Goal: Transaction & Acquisition: Book appointment/travel/reservation

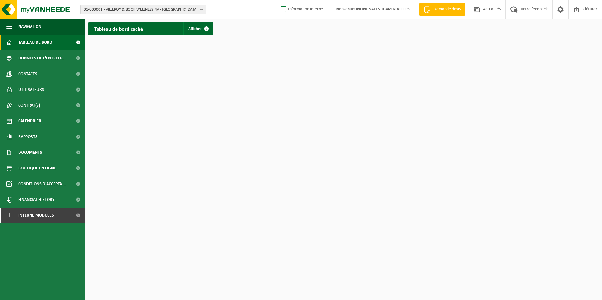
click at [283, 11] on label "Information interne" at bounding box center [301, 9] width 44 height 9
click at [278, 0] on input "Information interne" at bounding box center [278, 0] width 0 height 0
checkbox input "true"
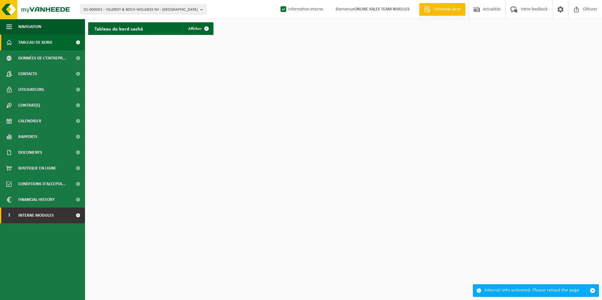
click at [30, 214] on span "Interne modules" at bounding box center [36, 216] width 36 height 16
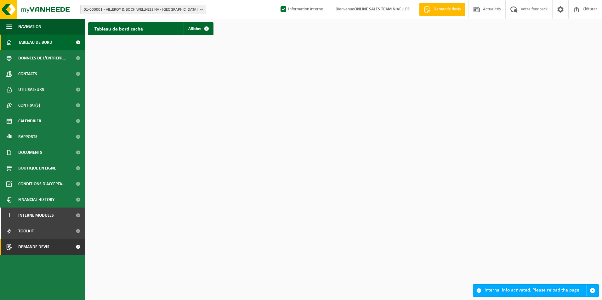
click at [30, 246] on span "Demande devis" at bounding box center [33, 247] width 31 height 16
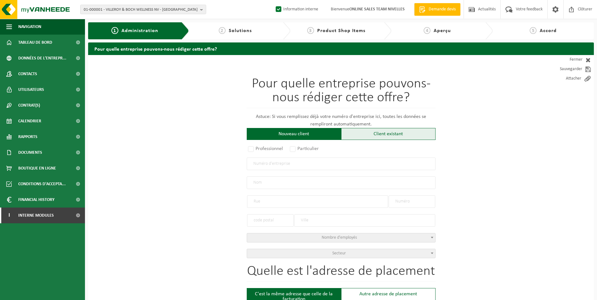
click at [362, 137] on div "Client existant" at bounding box center [388, 134] width 94 height 12
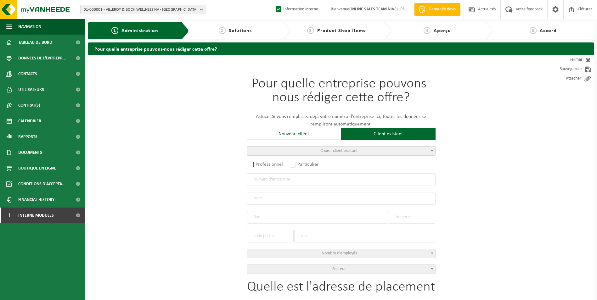
click at [279, 165] on label "Professionnel" at bounding box center [266, 164] width 38 height 9
click at [261, 165] on input "Professionnel" at bounding box center [259, 165] width 4 height 4
radio input "true"
click at [274, 181] on input "text" at bounding box center [341, 179] width 189 height 13
click at [271, 181] on input "0747838" at bounding box center [341, 179] width 189 height 13
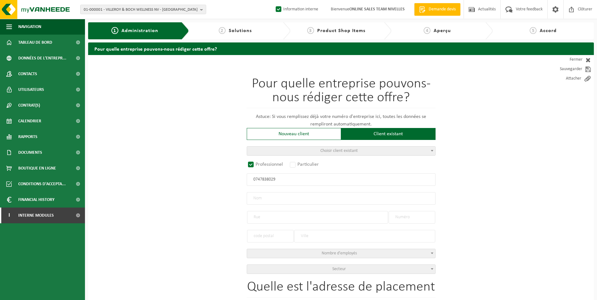
type input "0747838029"
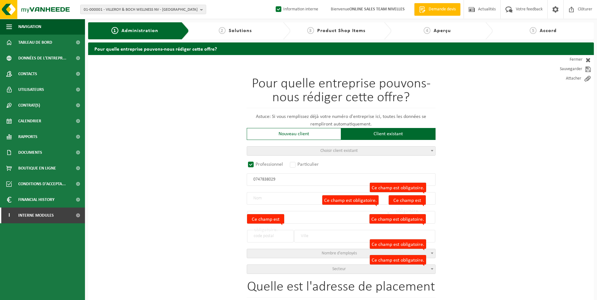
radio input "false"
select select
type input "TOITURES BERTRAND SRL"
type input "DUISBURGSESTEENWEG"
type input "191"
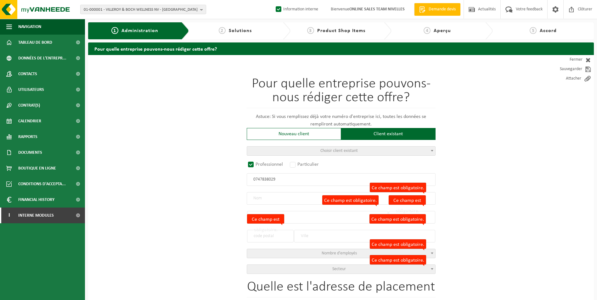
type input "3090"
type input "OVERIJSE"
type input "2306659604"
select select
radio input "true"
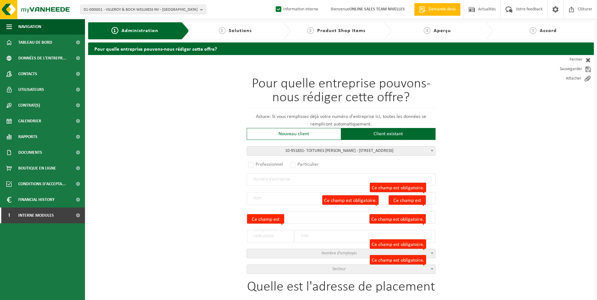
select select "146143"
type input "0747.838.029"
type input "TOITURES BERTRAND SRL"
type input "DUISBURGSESTEENWEG"
type input "191"
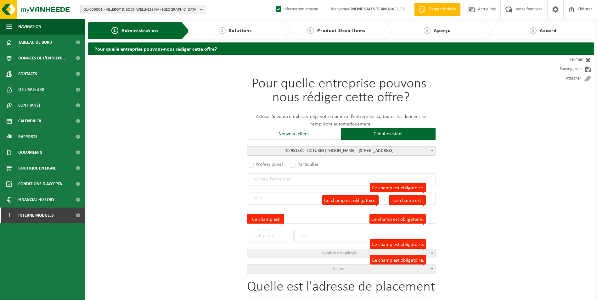
type input "3090"
type input "OVERIJSE"
select select "11"
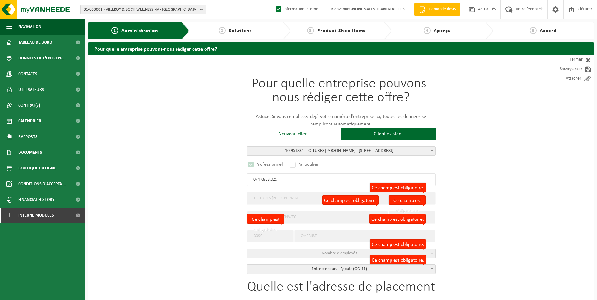
select select
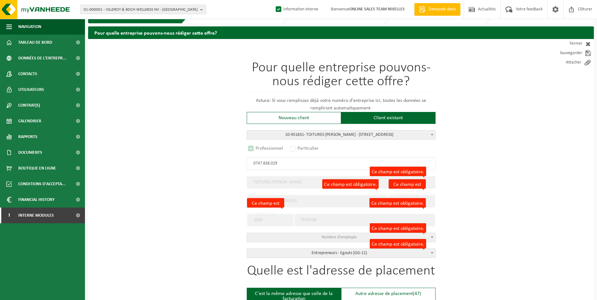
select select "D"
select select
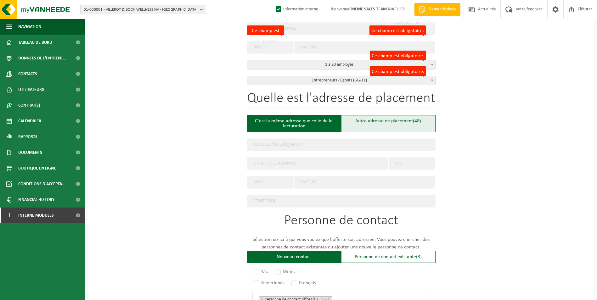
click at [364, 121] on div "Autre adresse de placement (48)" at bounding box center [388, 123] width 94 height 17
type input "Chantier -"
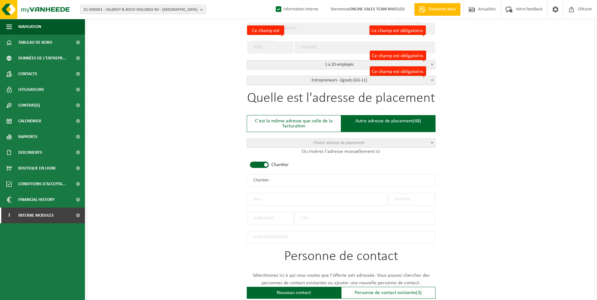
click at [260, 165] on span at bounding box center [259, 165] width 19 height 6
click at [263, 200] on input "text" at bounding box center [317, 199] width 141 height 13
click at [278, 217] on input "text" at bounding box center [270, 218] width 47 height 13
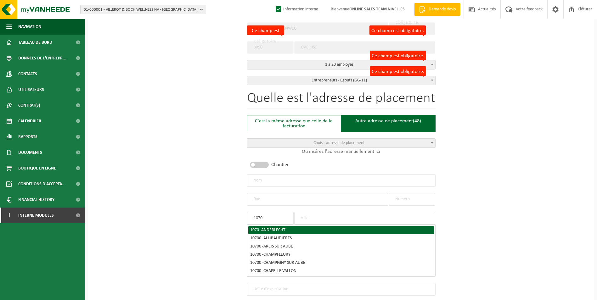
type input "1070"
click at [260, 229] on div "1070 - ANDERLECHT" at bounding box center [341, 230] width 182 height 4
type input "ANDERLECHT"
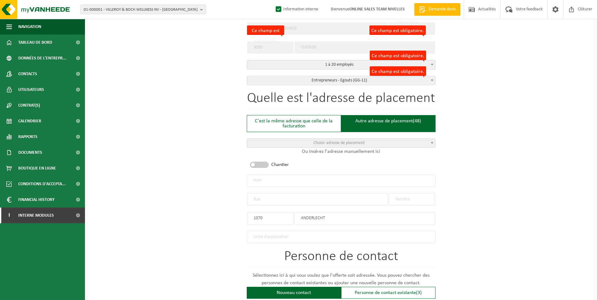
click at [263, 200] on input "text" at bounding box center [317, 199] width 141 height 13
type input "rue du douvres"
click at [414, 197] on input "text" at bounding box center [412, 199] width 47 height 13
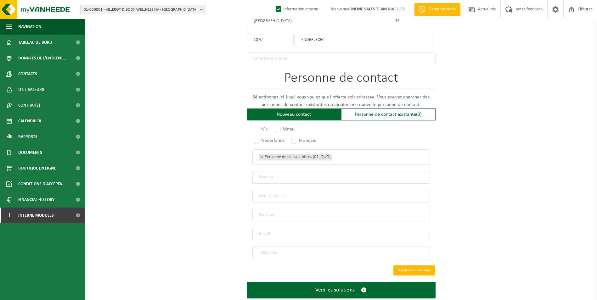
scroll to position [380, 0]
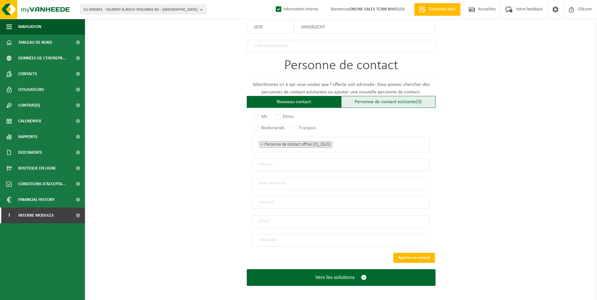
type input "91"
click at [359, 99] on div "Personne de contact existante (3)" at bounding box center [388, 102] width 94 height 12
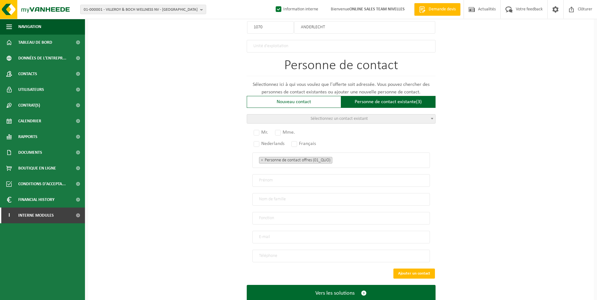
click at [346, 118] on span "Sélectionnez un contact existant" at bounding box center [339, 118] width 57 height 5
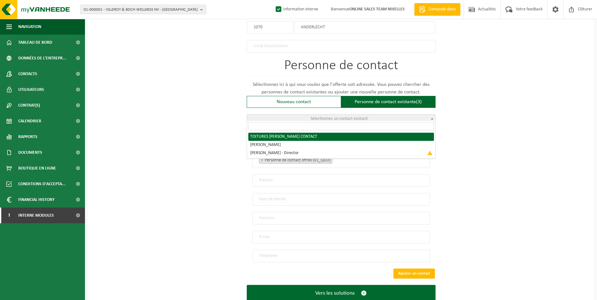
radio input "true"
select select "{"code":"10-951832","firstname":"CONTACT","surname":"TOITURES BERTRAND SRL","ge…"
type input "CONTACT"
type input "TOITURES [PERSON_NAME]"
type input "toitures.bertrand@outlook.com"
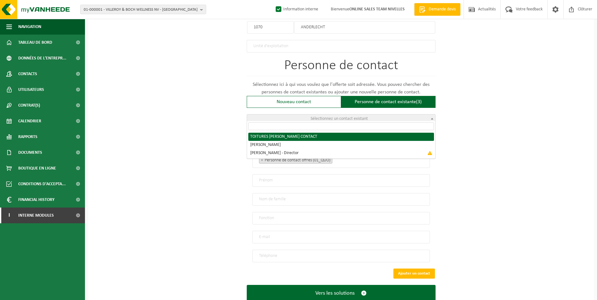
type input "0474 / 04 97 11"
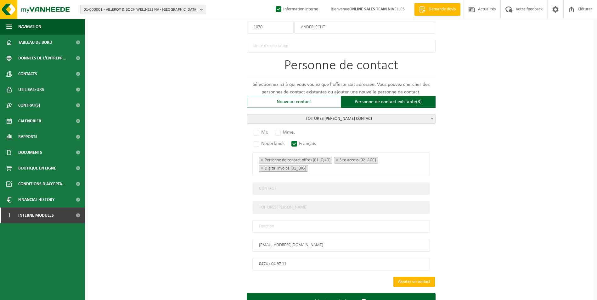
click at [307, 223] on input "text" at bounding box center [341, 226] width 178 height 13
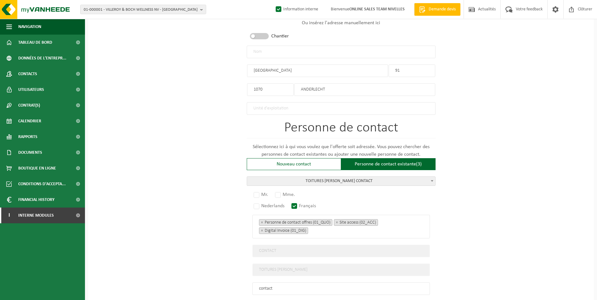
scroll to position [317, 0]
type input "contact"
click at [258, 194] on label "Mr." at bounding box center [261, 195] width 18 height 9
radio input "true"
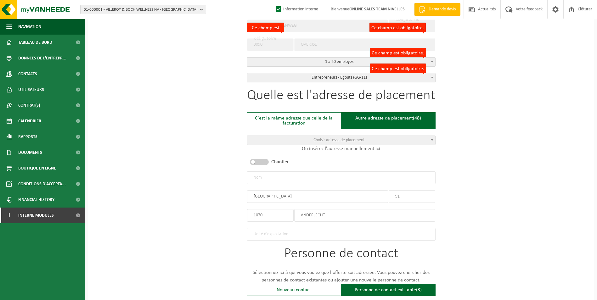
scroll to position [191, 0]
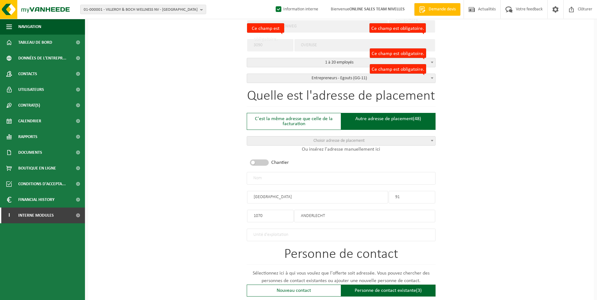
click at [256, 196] on input "rue du douvres" at bounding box center [317, 197] width 141 height 13
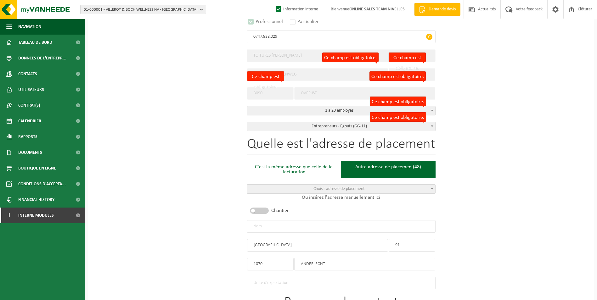
scroll to position [128, 0]
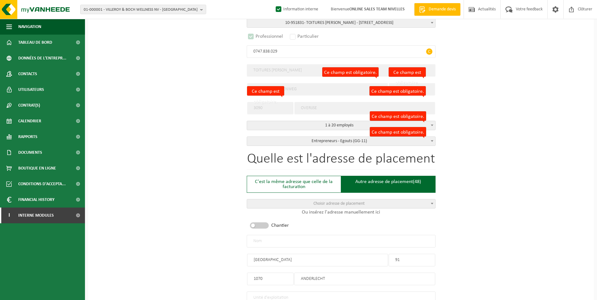
type input "Rue du douvres"
click at [298, 237] on input "text" at bounding box center [341, 241] width 189 height 13
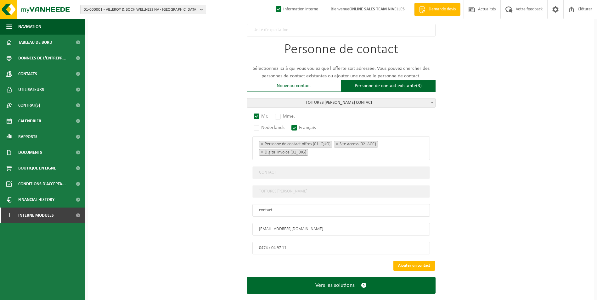
scroll to position [404, 0]
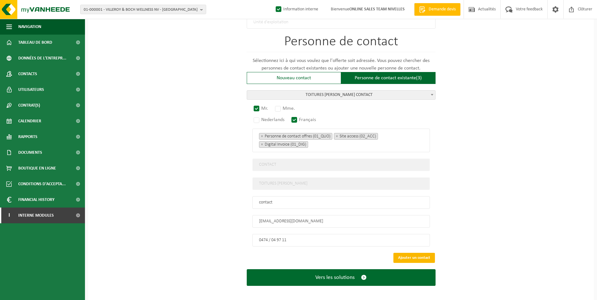
type input "TOITURES [PERSON_NAME]-[GEOGRAPHIC_DATA]"
click at [403, 253] on button "Ajouter un contact" at bounding box center [414, 258] width 42 height 10
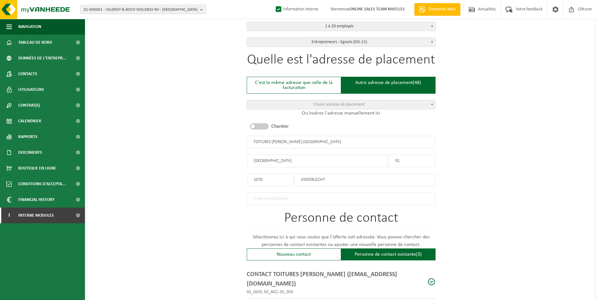
scroll to position [297, 0]
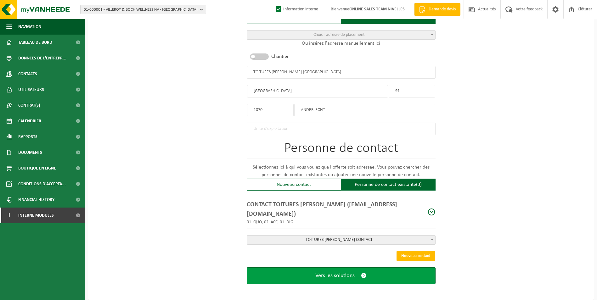
click at [327, 279] on button "Vers les solutions" at bounding box center [341, 276] width 189 height 17
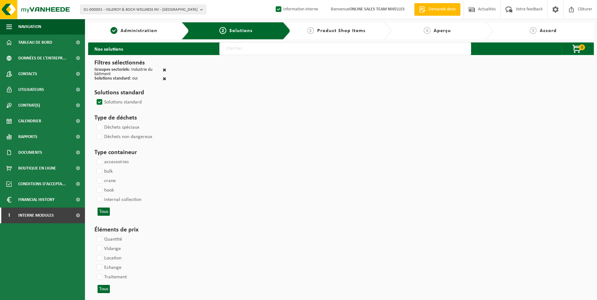
select select
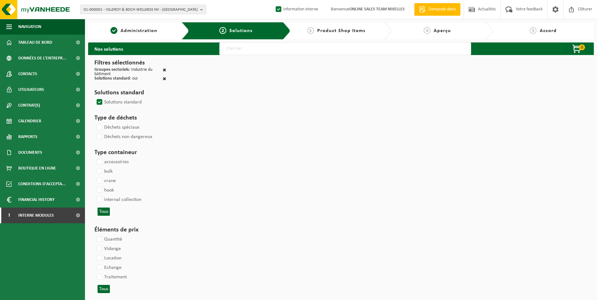
select select
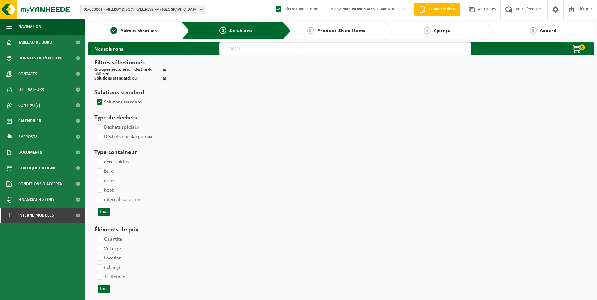
select select
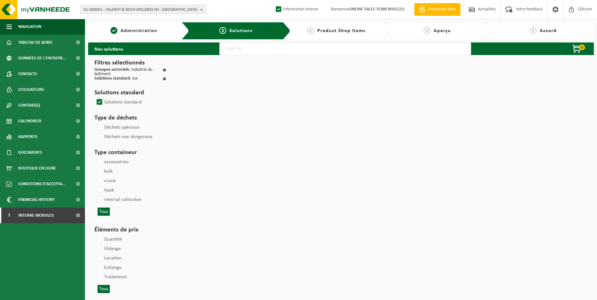
select select
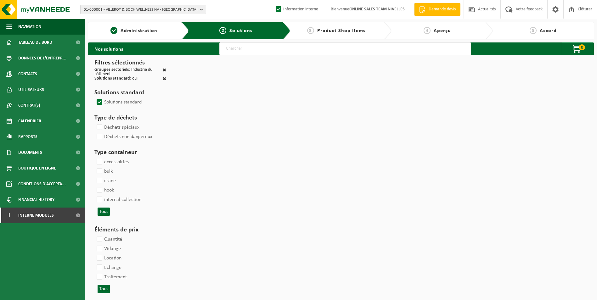
select select
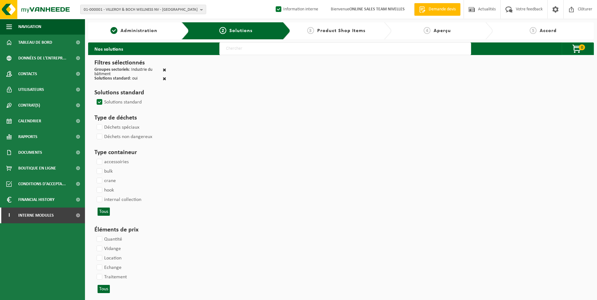
select select
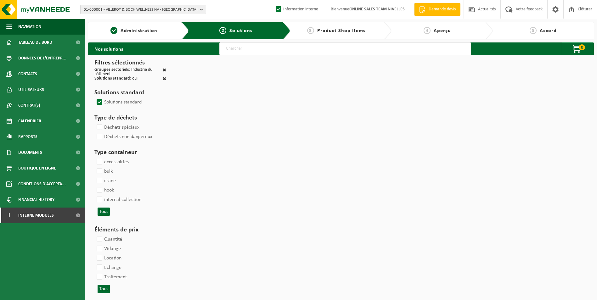
select select
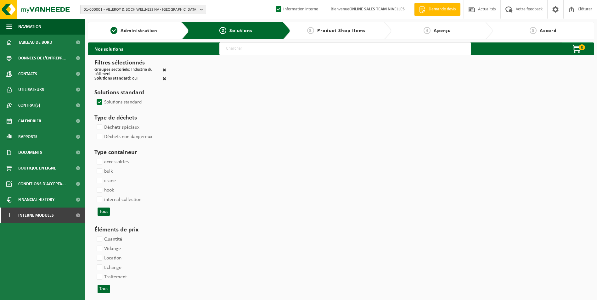
select select
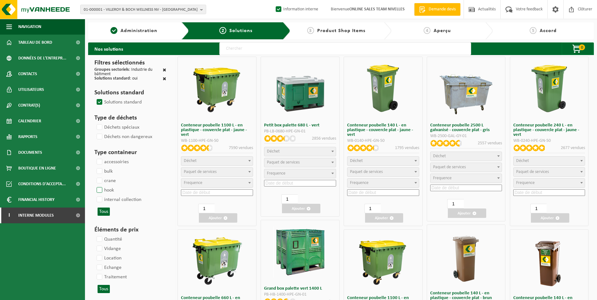
click at [102, 191] on label "hook" at bounding box center [104, 190] width 19 height 9
click at [94, 186] on input "hook" at bounding box center [94, 185] width 0 height 0
checkbox input "true"
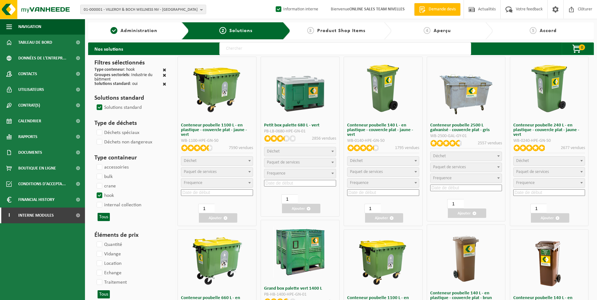
select select
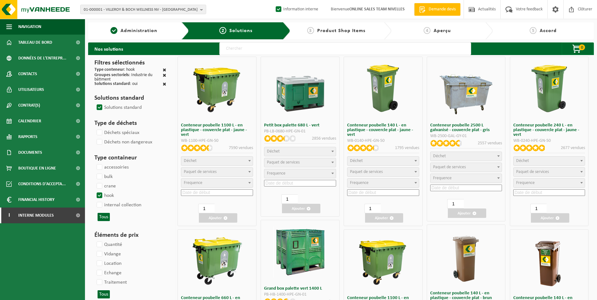
select select
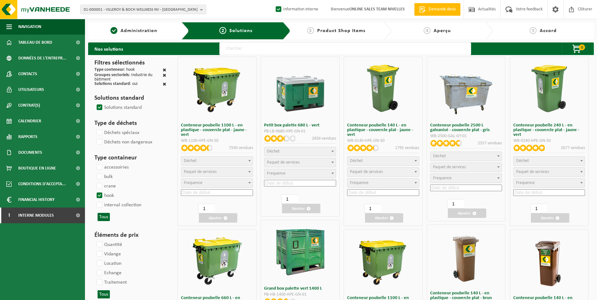
select select
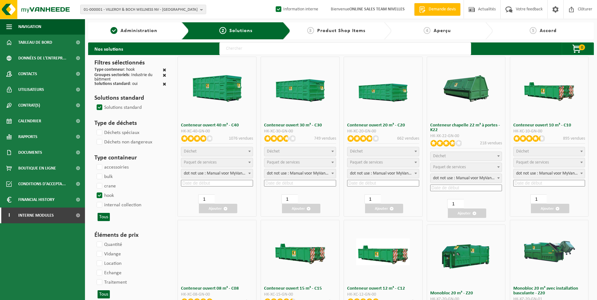
select select
select select "197"
select select
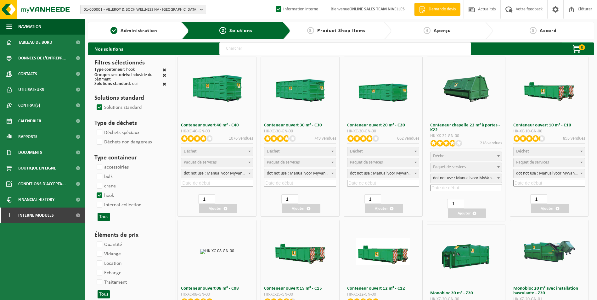
select select
select select "197"
select select
select select "8"
select select
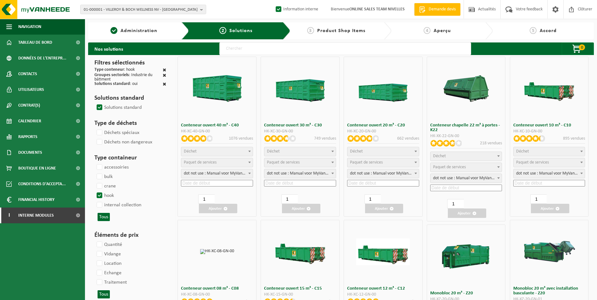
select select "25"
select select "7"
select select
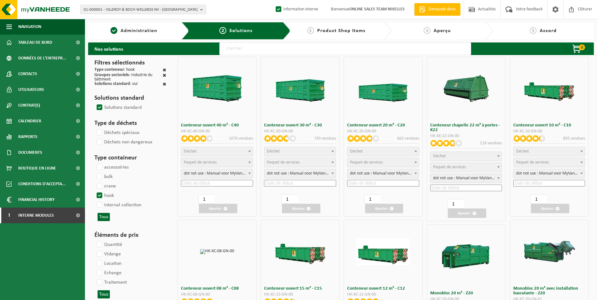
select select "7"
select select
select select "25"
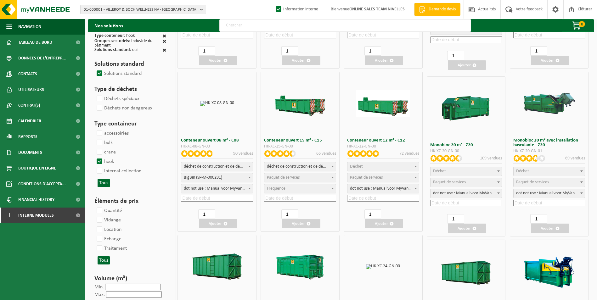
scroll to position [189, 0]
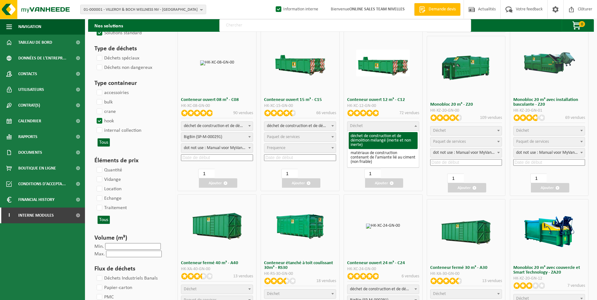
click at [382, 125] on span "Déchet" at bounding box center [382, 126] width 71 height 9
select select "31"
select select
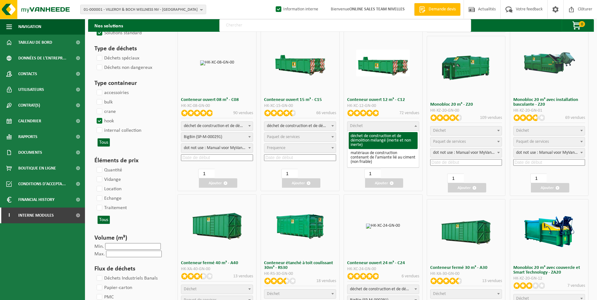
select select
click at [381, 138] on span "Paquet de services" at bounding box center [366, 137] width 33 height 5
select select "197"
select select "25"
click at [375, 154] on div "déchet de construction et de démolition mélangé (inerte et non inerte) matériau…" at bounding box center [383, 141] width 72 height 41
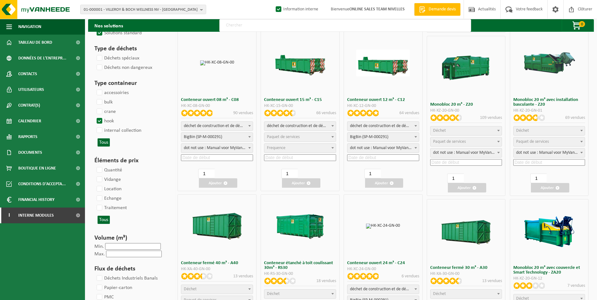
click at [374, 156] on input at bounding box center [383, 158] width 72 height 7
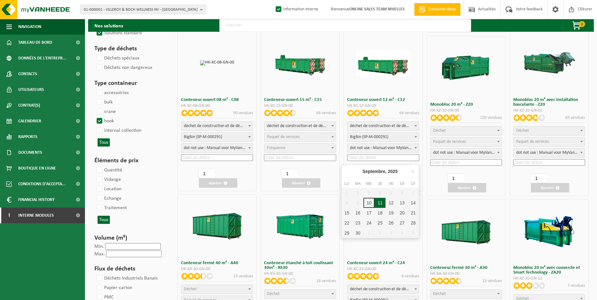
click at [378, 203] on div "11" at bounding box center [380, 203] width 11 height 10
type input "2025-09-11"
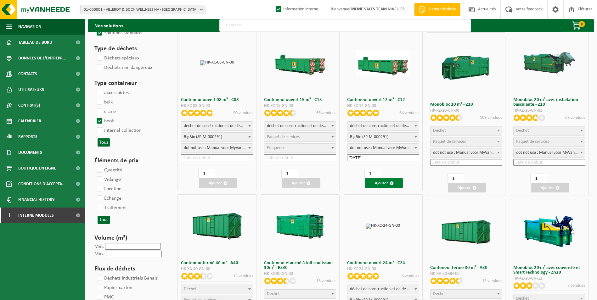
click at [385, 184] on button "Ajouter" at bounding box center [384, 182] width 38 height 9
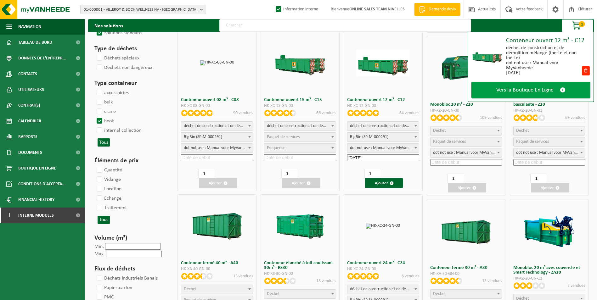
click at [529, 86] on link "Vers la Boutique En Ligne" at bounding box center [530, 90] width 119 height 17
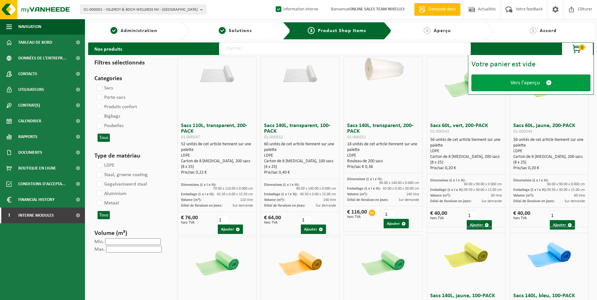
click at [528, 86] on span "Vers l'aperçu" at bounding box center [524, 83] width 29 height 7
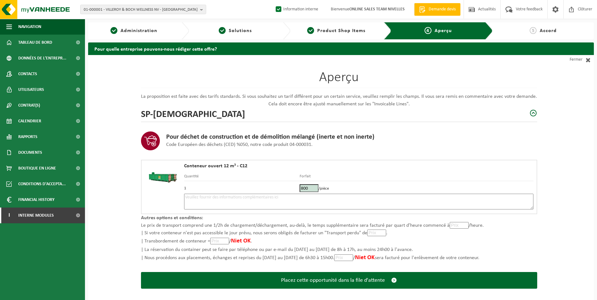
click at [326, 201] on textarea at bounding box center [358, 202] width 349 height 16
type textarea "p"
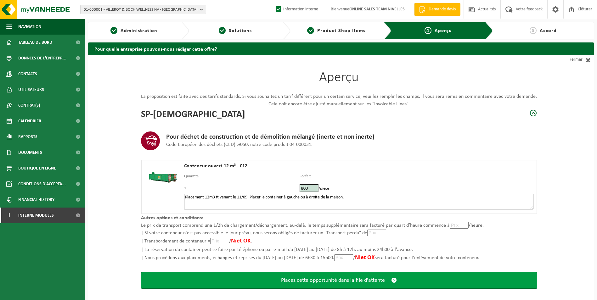
type textarea "Placement 12m3 tt venant le 11/09. Placer le container à gauche ou à droite de …"
click at [336, 284] on button "Placez cette opportunité dans la file d'attente" at bounding box center [339, 280] width 396 height 17
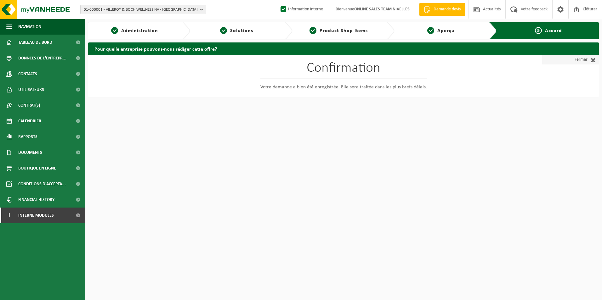
click at [576, 61] on link "Fermer" at bounding box center [570, 59] width 57 height 9
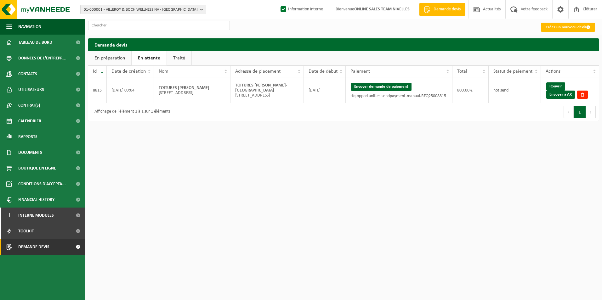
drag, startPoint x: 565, startPoint y: 96, endPoint x: 331, endPoint y: 29, distance: 243.0
click at [565, 96] on link "Envoyer à AX" at bounding box center [560, 95] width 29 height 8
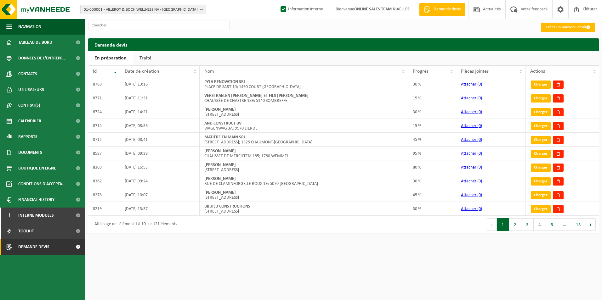
click at [149, 60] on link "Traité" at bounding box center [145, 58] width 25 height 14
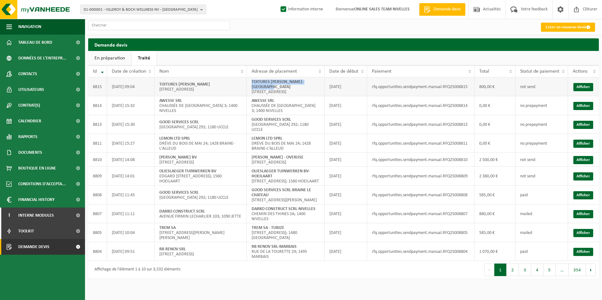
drag, startPoint x: 251, startPoint y: 82, endPoint x: 283, endPoint y: 88, distance: 33.0
click at [283, 88] on td "TOITURES BERTRAND SRL-ANDERLECHT Rue du douvres 91; 1070 ANDERLECHT" at bounding box center [286, 86] width 78 height 19
copy strong "TOITURES BERTRAND SRL-ANDERLECHT"
click at [555, 24] on link "Créer un nouveau devis" at bounding box center [568, 27] width 54 height 9
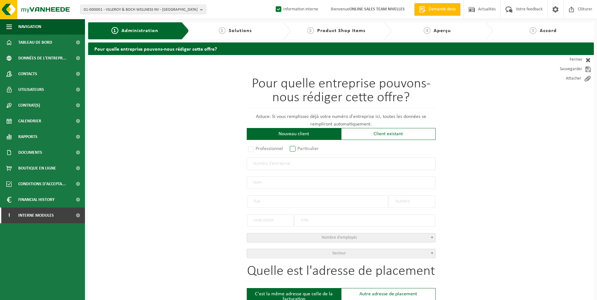
click at [295, 149] on label "Particulier" at bounding box center [305, 148] width 32 height 9
click at [299, 149] on input "Particulier" at bounding box center [301, 149] width 4 height 4
radio input "true"
select select "P"
select select "1707"
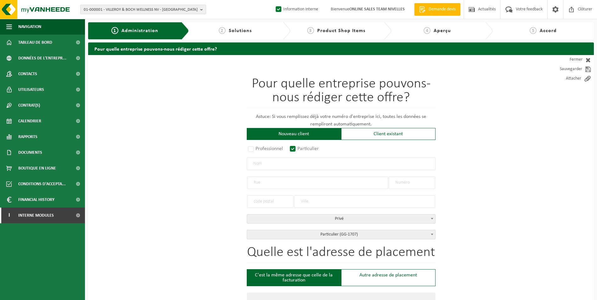
click at [296, 163] on input "text" at bounding box center [341, 164] width 189 height 13
type input "m"
type input "MOMBAERTS OLIVIER"
click at [284, 179] on input "text" at bounding box center [317, 183] width 141 height 13
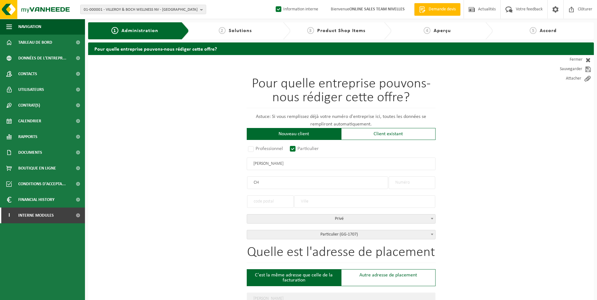
type input "C"
click at [277, 183] on input "SENTIER CARMAND" at bounding box center [317, 183] width 141 height 13
type input "SENTIER CARAMAND"
click at [409, 183] on input "text" at bounding box center [412, 183] width 47 height 13
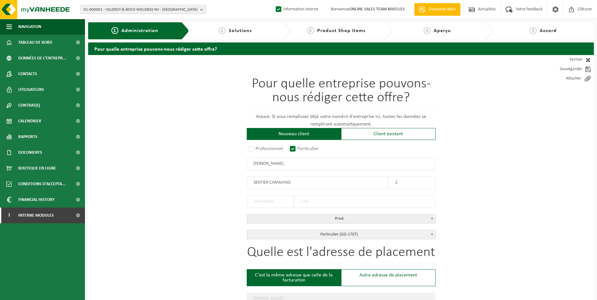
type input "2"
click at [317, 202] on input "text" at bounding box center [364, 201] width 141 height 13
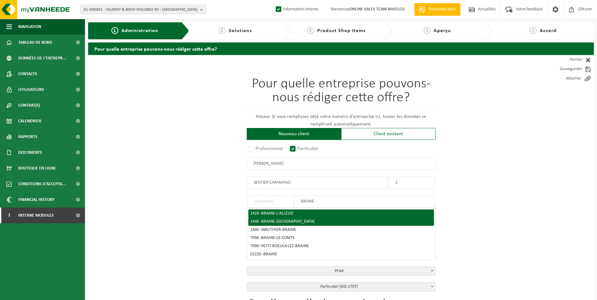
type input "BRAINE"
click at [300, 217] on li "1420 - BRAINE-L'ALLEUD" at bounding box center [341, 214] width 186 height 8
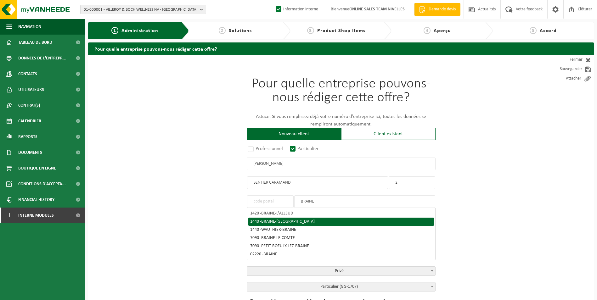
click at [295, 219] on span "BRAINE-LE-CHÂTEAU" at bounding box center [288, 221] width 54 height 5
type input "1440"
type input "BRAINE-LE-CHÂTEAU"
type input "1440"
type input "BRAINE-LE-CHÂTEAU"
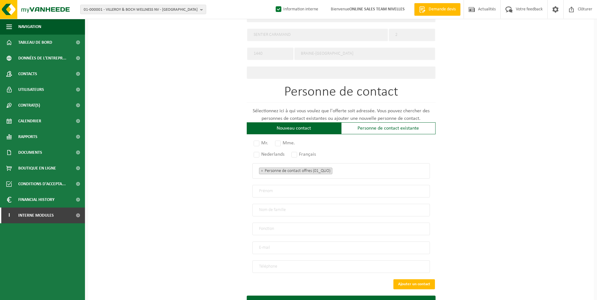
scroll to position [283, 0]
click at [260, 143] on label "Mr." at bounding box center [261, 142] width 18 height 9
radio input "true"
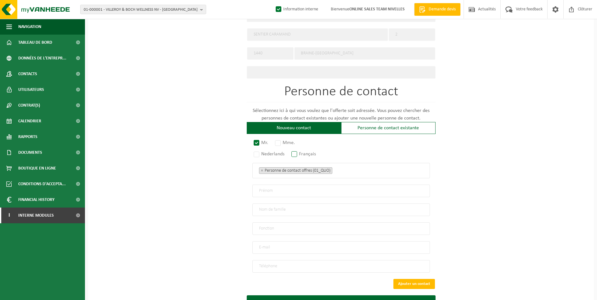
click at [296, 150] on label "Français" at bounding box center [304, 154] width 28 height 9
radio input "true"
click at [346, 171] on ul "× Personne de contact offres (01_QUO)" at bounding box center [341, 170] width 164 height 8
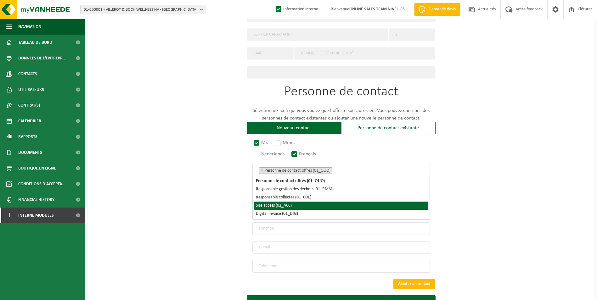
click at [314, 203] on li "Site access (02_ACC)" at bounding box center [341, 206] width 174 height 8
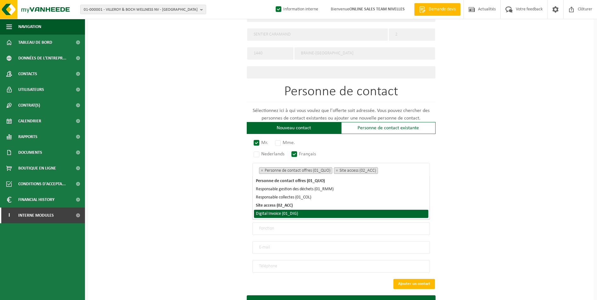
click at [310, 212] on li "Digital Invoice (01_DIG)" at bounding box center [341, 214] width 174 height 8
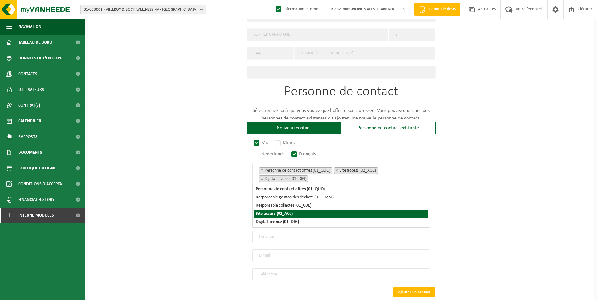
click at [218, 226] on div "Pour quelle entreprise pouvons-nous rédiger cette offre? Astuce: Si vous rempli…" at bounding box center [341, 54] width 506 height 564
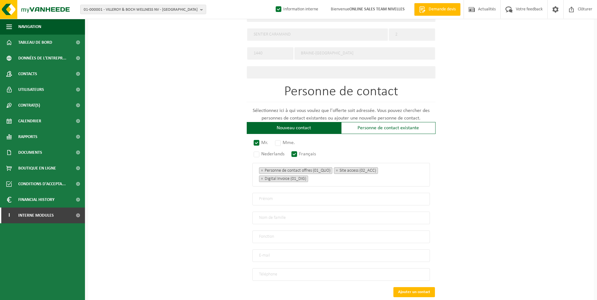
click at [267, 253] on input "email" at bounding box center [341, 256] width 178 height 13
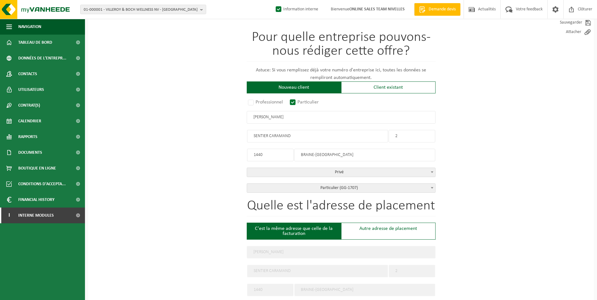
scroll to position [31, 0]
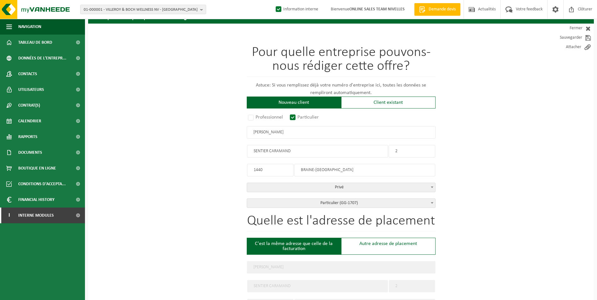
drag, startPoint x: 300, startPoint y: 132, endPoint x: 229, endPoint y: 126, distance: 71.4
click at [229, 126] on div "Pour quelle entreprise pouvons-nous rédiger cette offre? Astuce: Si vous rempli…" at bounding box center [341, 306] width 506 height 564
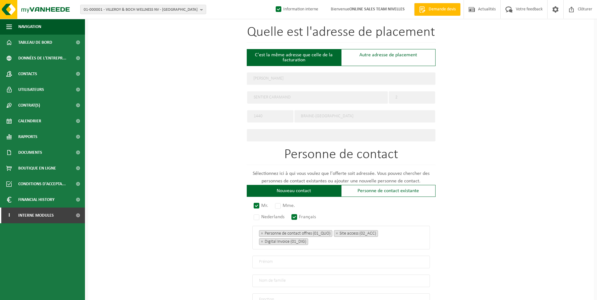
scroll to position [318, 0]
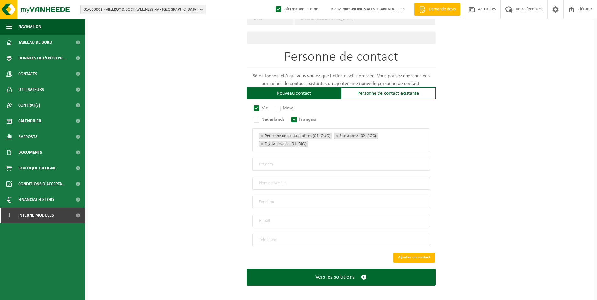
click at [293, 164] on input "text" at bounding box center [341, 164] width 178 height 13
paste input "[PERSON_NAME]"
drag, startPoint x: 284, startPoint y: 161, endPoint x: 233, endPoint y: 153, distance: 51.6
click at [233, 153] on div "Pour quelle entreprise pouvons-nous rédiger cette offre? Astuce: Si vous rempli…" at bounding box center [341, 19] width 506 height 564
type input "OLIVIER"
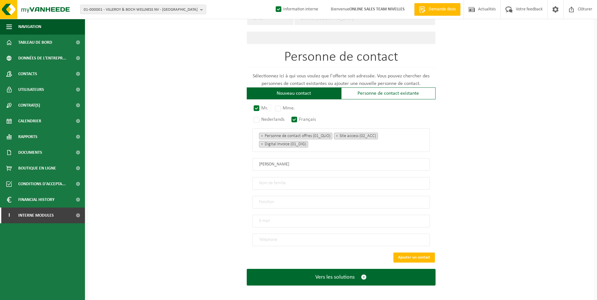
click at [262, 177] on input "text" at bounding box center [341, 183] width 178 height 13
paste input "MOMBAERTS"
type input "MOMBAERTS"
click at [295, 204] on input "text" at bounding box center [341, 202] width 178 height 13
type input "CONTACT"
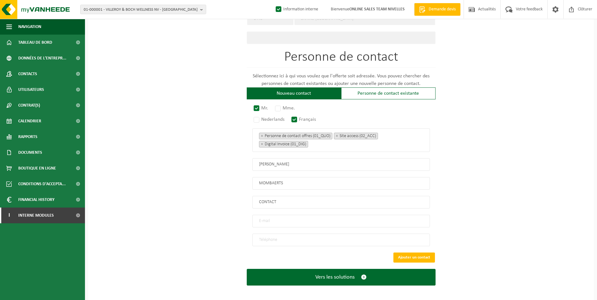
click at [281, 218] on input "email" at bounding box center [341, 221] width 178 height 13
type input "OLIVIER.MOMBAERTS@GMAIL.COM"
click at [261, 238] on input "tel" at bounding box center [341, 240] width 178 height 13
click at [282, 235] on input "tel" at bounding box center [341, 240] width 178 height 13
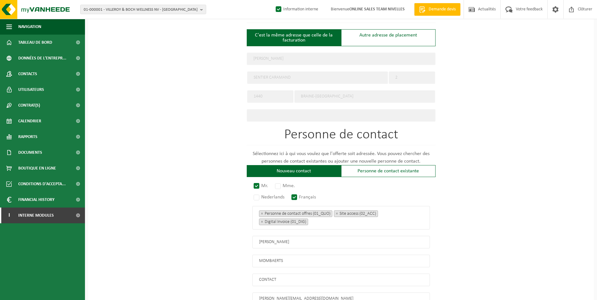
scroll to position [255, 0]
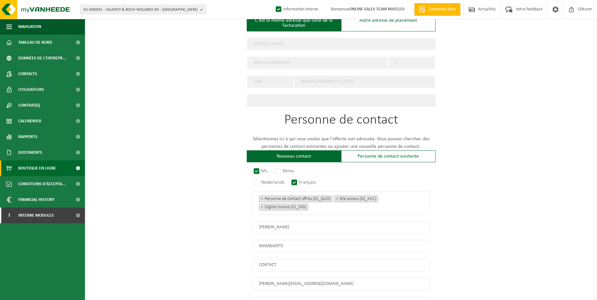
type input "+32 475 51 94 75"
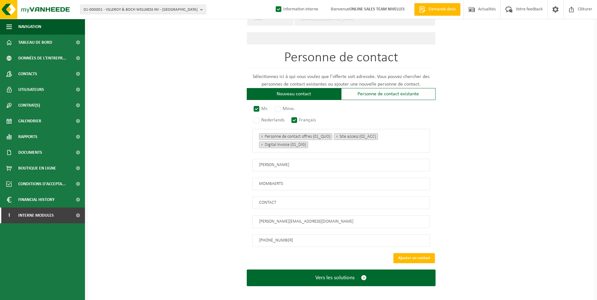
scroll to position [318, 0]
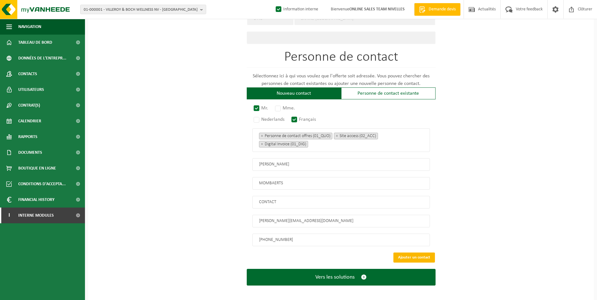
click at [410, 254] on button "Ajouter un contact" at bounding box center [414, 258] width 42 height 10
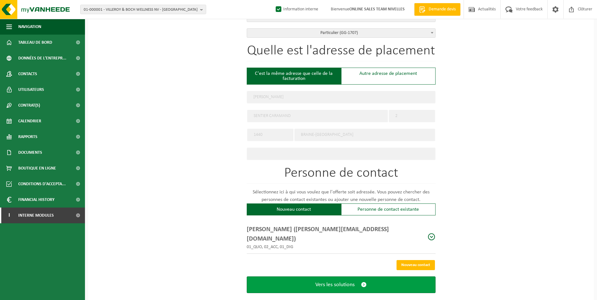
click at [329, 282] on span "Vers les solutions" at bounding box center [334, 285] width 39 height 7
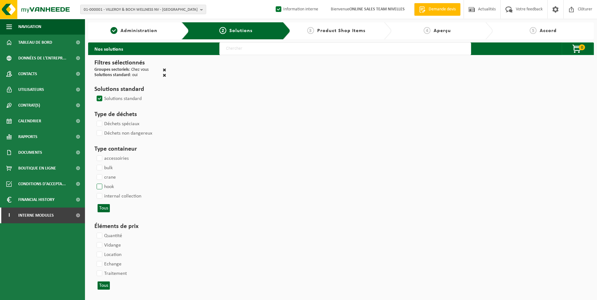
click at [102, 183] on label "hook" at bounding box center [104, 186] width 19 height 9
click at [94, 182] on input "hook" at bounding box center [94, 182] width 0 height 0
checkbox input "true"
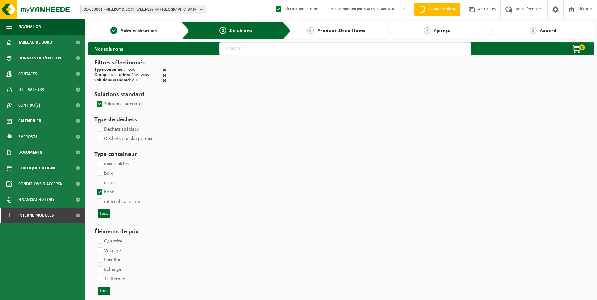
select select
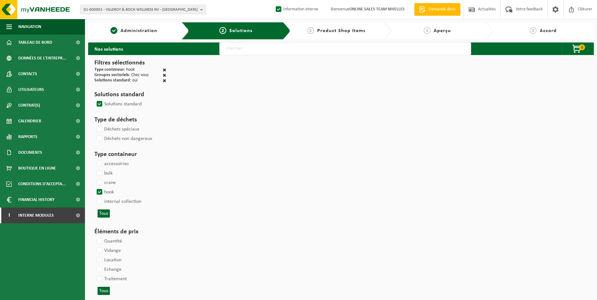
select select
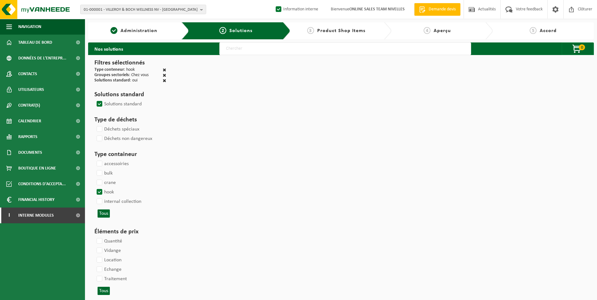
select select
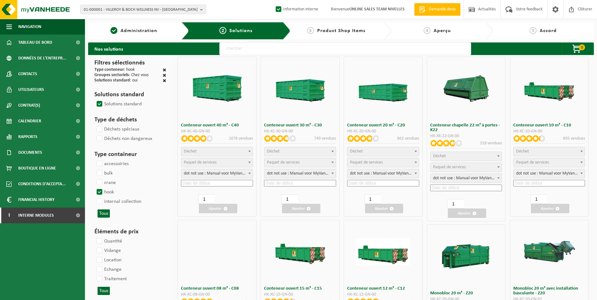
select select
select select "25"
select select "197"
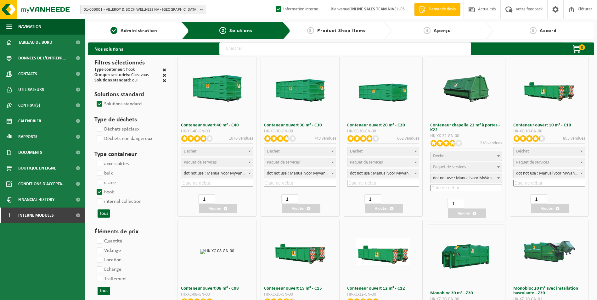
select select "25"
select select "8"
select select "25"
select select "7"
select select "25"
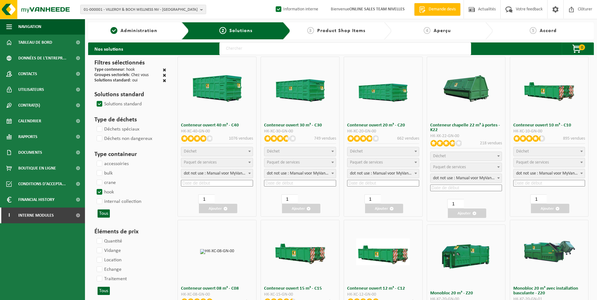
select select "7"
select select "25"
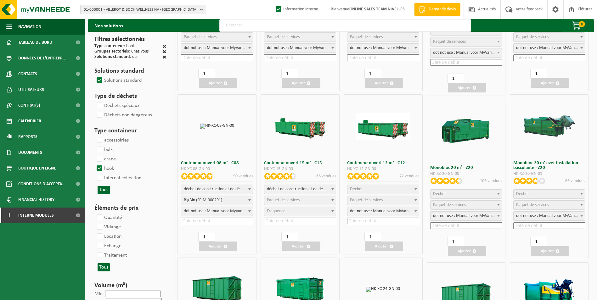
scroll to position [126, 0]
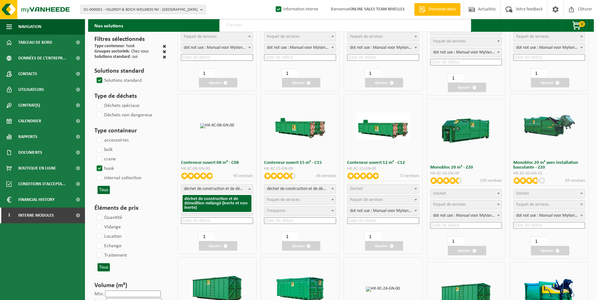
click at [223, 186] on span "déchet de construction et de démolition mélangé (inerte et non inerte)" at bounding box center [216, 189] width 71 height 9
select select
select select "197"
select select "25"
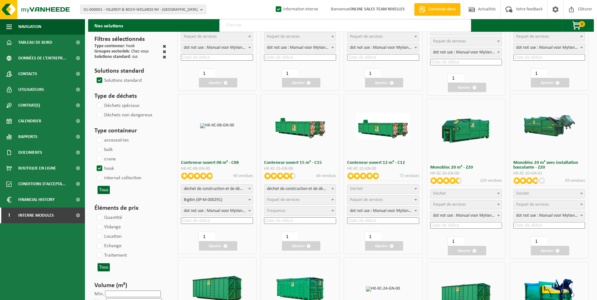
click at [201, 220] on input at bounding box center [217, 220] width 72 height 7
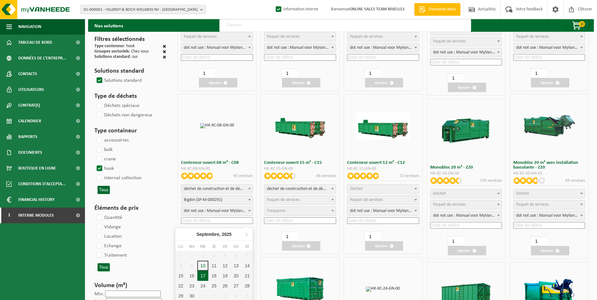
click at [204, 276] on div "17" at bounding box center [202, 276] width 11 height 10
type input "2025-09-17"
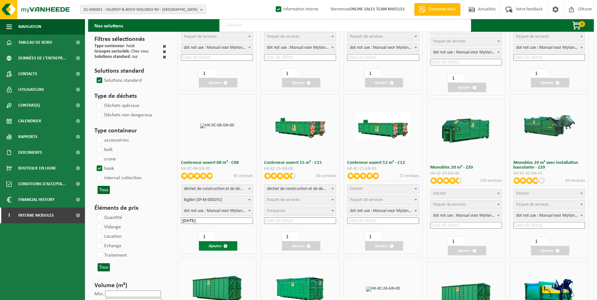
click at [218, 247] on button "Ajouter" at bounding box center [218, 245] width 38 height 9
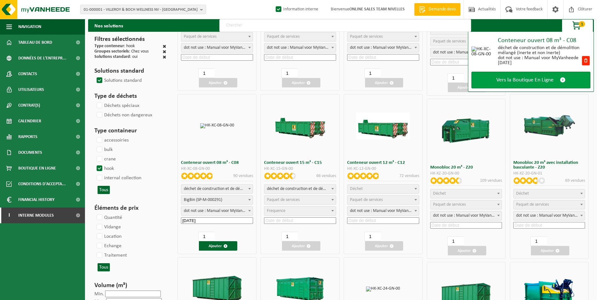
click at [523, 79] on span "Vers la Boutique En Ligne" at bounding box center [524, 80] width 57 height 7
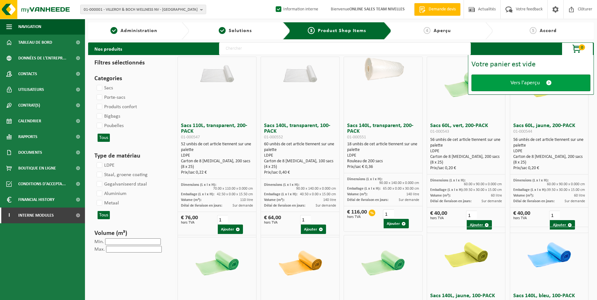
click at [520, 82] on span "Vers l'aperçu" at bounding box center [524, 83] width 29 height 7
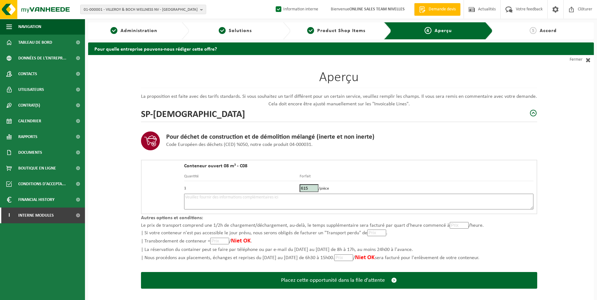
click at [297, 202] on textarea at bounding box center [358, 202] width 349 height 16
type textarea "p"
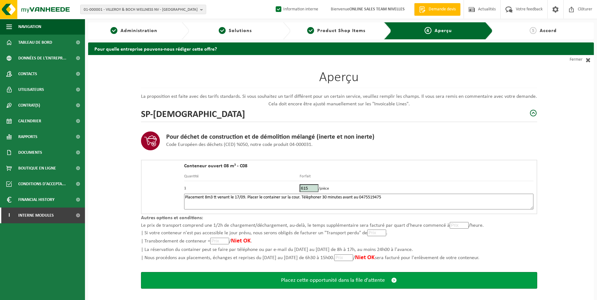
type textarea "Placement 8m3 tt venant le 17/09. Placer le container sur la cour. Télèphoner 3…"
click at [380, 278] on span "Placez cette opportunité dans la file d'attente" at bounding box center [333, 280] width 104 height 7
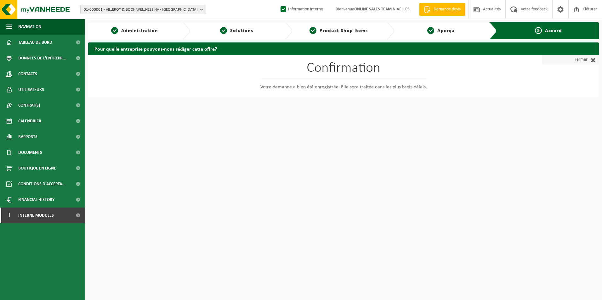
click at [583, 59] on link "Fermer" at bounding box center [570, 59] width 57 height 9
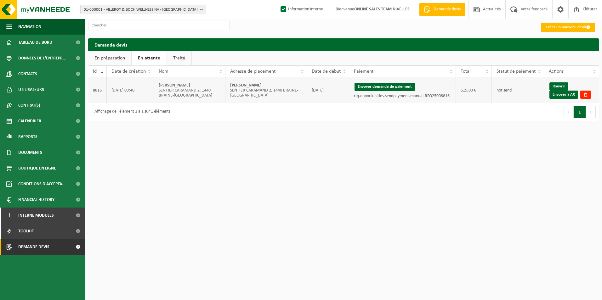
drag, startPoint x: 230, startPoint y: 85, endPoint x: 289, endPoint y: 85, distance: 59.2
click at [289, 85] on td "[PERSON_NAME] 2; 1440 [GEOGRAPHIC_DATA]" at bounding box center [266, 90] width 82 height 26
copy strong "[PERSON_NAME]"
click at [403, 87] on button "Envoyer demande de paiement" at bounding box center [384, 87] width 60 height 8
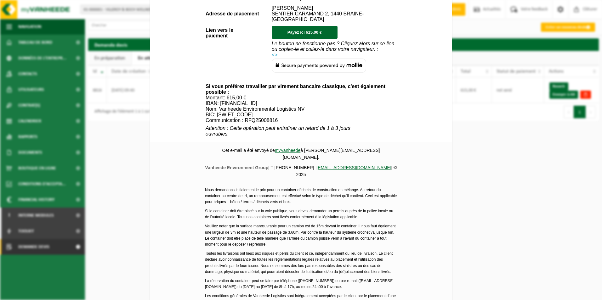
scroll to position [220, 0]
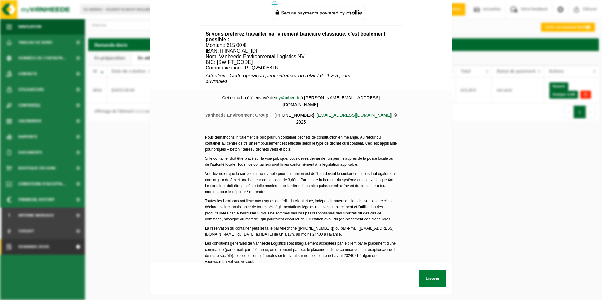
click at [423, 273] on button "Envoyer" at bounding box center [432, 279] width 26 height 18
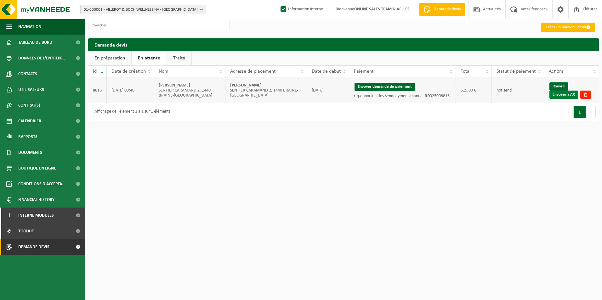
click at [569, 93] on link "Envoyer à AX" at bounding box center [563, 95] width 29 height 8
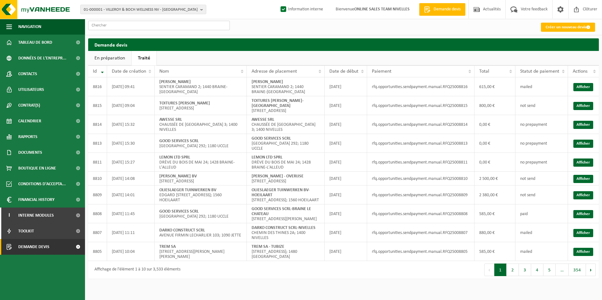
click at [148, 24] on input "text" at bounding box center [159, 25] width 142 height 9
paste input "M.A.G. CONSTRUCT SPRL-[GEOGRAPHIC_DATA]"
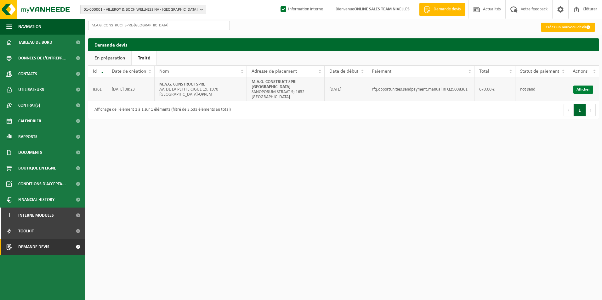
type input "M.A.G. CONSTRUCT SPRL-[GEOGRAPHIC_DATA]"
click at [589, 89] on link "Afficher" at bounding box center [583, 90] width 20 height 8
click at [567, 28] on link "Créer un nouveau devis" at bounding box center [568, 27] width 54 height 9
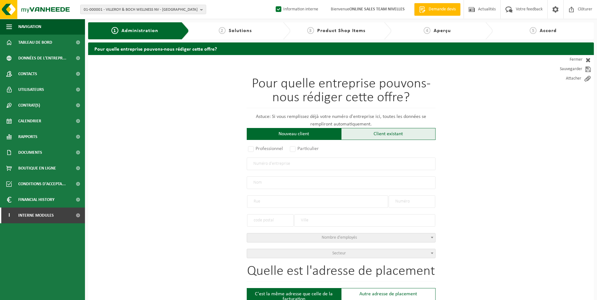
click at [374, 138] on div "Client existant" at bounding box center [388, 134] width 94 height 12
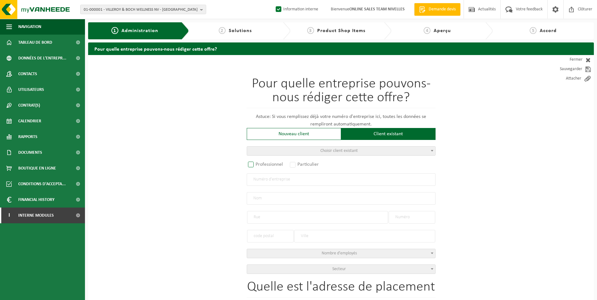
click at [268, 161] on label "Professionnel" at bounding box center [266, 164] width 38 height 9
click at [261, 163] on input "Professionnel" at bounding box center [259, 165] width 4 height 4
radio input "true"
click at [279, 182] on input "text" at bounding box center [341, 179] width 189 height 13
type input "0873528055"
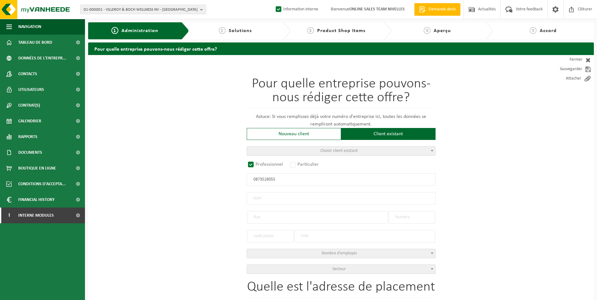
radio input "false"
select select
type input "PROCO &CO SRL"
type input "[GEOGRAPHIC_DATA]"
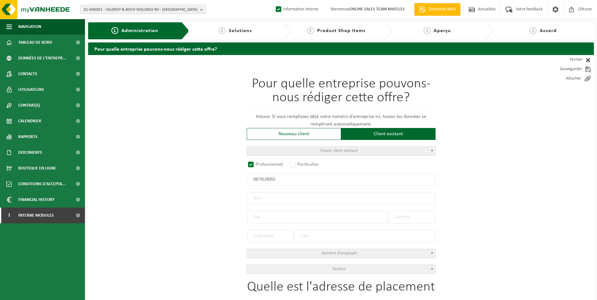
type input "73"
type input "1480"
type input "TUBIZE"
type input "2149517921"
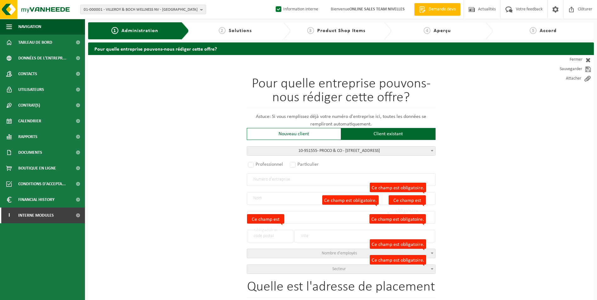
radio input "true"
select select "145978"
type input "0873.528.055"
type input "PROCO & CO"
type input "[GEOGRAPHIC_DATA]"
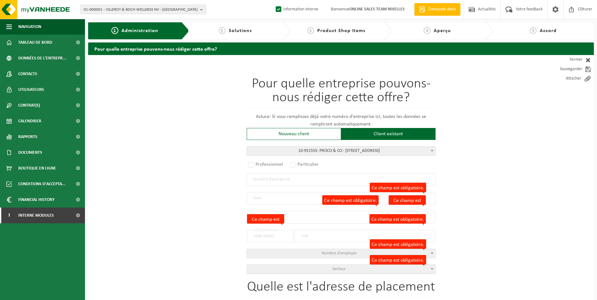
type input "73"
type input "1480"
type input "CLABECQ"
type input "PROCO & CO"
type input "CLABECQ"
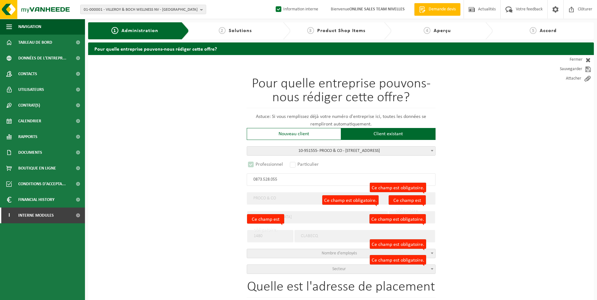
select select "D"
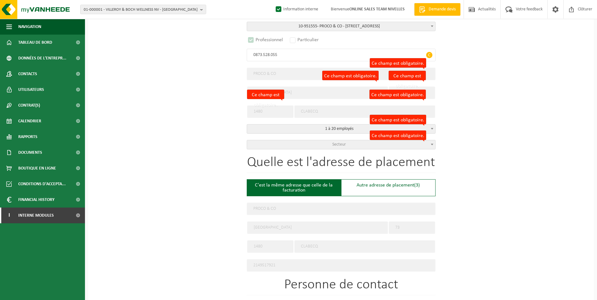
scroll to position [157, 0]
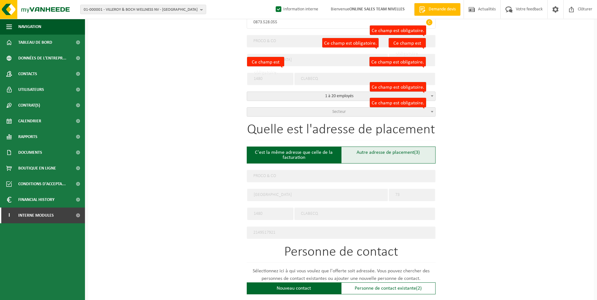
click at [375, 156] on div "Autre adresse de placement (3)" at bounding box center [388, 155] width 94 height 17
type input "Chantier -"
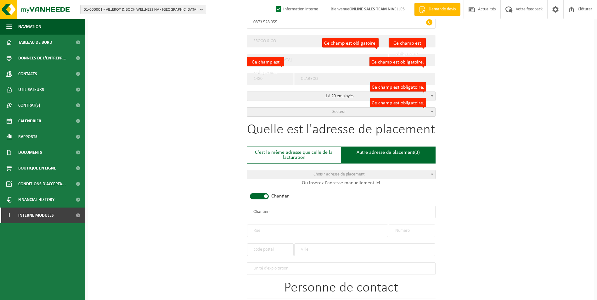
click at [270, 194] on div "Quelle est l'adresse de placement C'est la même adresse que celle de la factura…" at bounding box center [341, 199] width 189 height 152
click at [263, 196] on span at bounding box center [259, 196] width 19 height 6
click at [262, 229] on input "text" at bounding box center [317, 231] width 141 height 13
drag, startPoint x: 281, startPoint y: 229, endPoint x: 318, endPoint y: 228, distance: 36.8
click at [282, 229] on input "[GEOGRAPHIC_DATA]" at bounding box center [317, 231] width 141 height 13
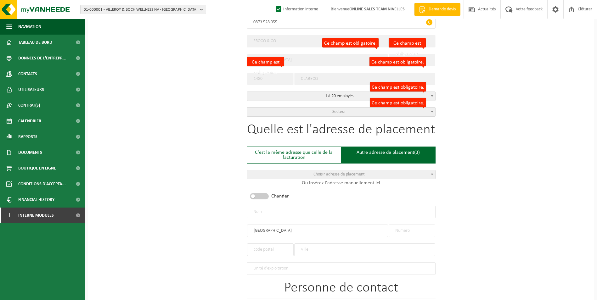
type input "[GEOGRAPHIC_DATA]"
click at [403, 228] on input "text" at bounding box center [412, 231] width 47 height 13
type input "66"
click at [261, 248] on input "text" at bounding box center [270, 250] width 47 height 13
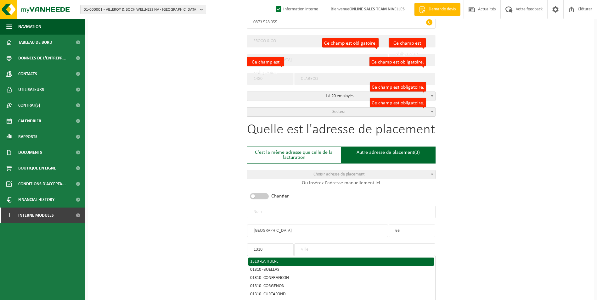
type input "1310"
click at [284, 258] on li "1310 - LA HULPE" at bounding box center [341, 262] width 186 height 8
click at [283, 260] on div "1310 - LA HULPE" at bounding box center [341, 262] width 182 height 4
type input "LA HULPE"
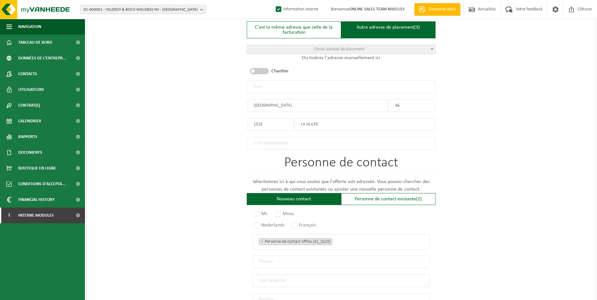
scroll to position [378, 0]
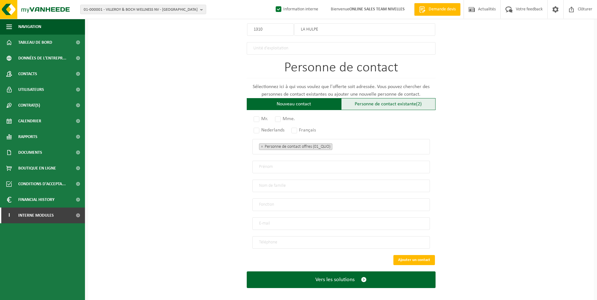
click at [384, 100] on div "Personne de contact existante (2)" at bounding box center [388, 104] width 94 height 12
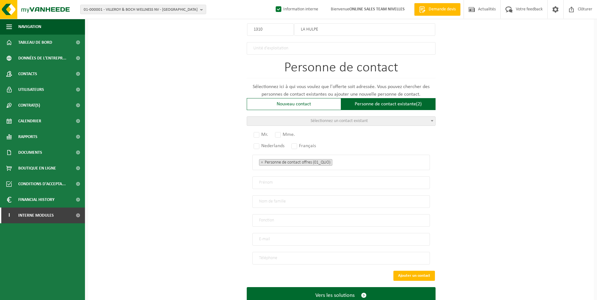
click at [359, 119] on span "Sélectionnez un contact existant" at bounding box center [339, 121] width 57 height 5
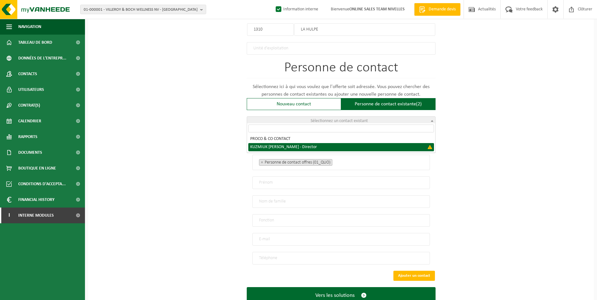
select select "{"code":"","firstname":"[PERSON_NAME]","surname":"KUZMIUK","gender":"Unknown","…"
type input "[PERSON_NAME]"
type input "KUZMIUK"
type input "Director"
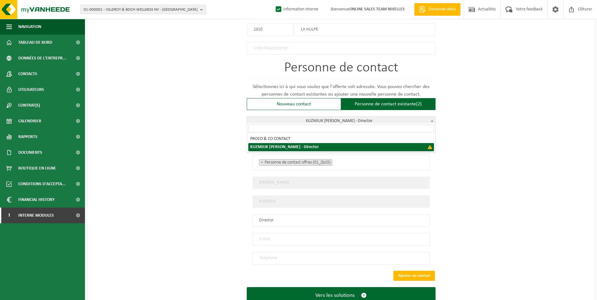
click at [357, 118] on span "KUZMIUK [PERSON_NAME] - Director" at bounding box center [341, 121] width 188 height 9
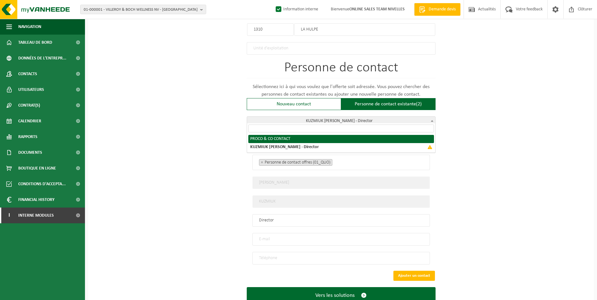
radio input "true"
select select "{"code":"[PHONE_NUMBER]","firstname":"CONTACT","surname":"PROCO & CO","gender":…"
type input "CONTACT"
type input "PROCO & CO"
type input "[EMAIL_ADDRESS][DOMAIN_NAME]"
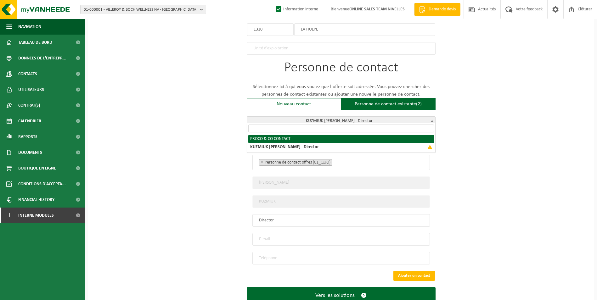
type input "0474/620.487"
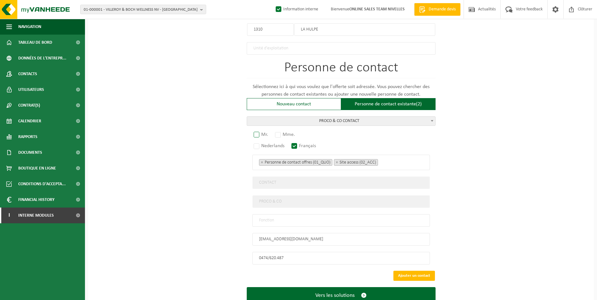
click at [257, 131] on label "Mr." at bounding box center [261, 134] width 18 height 9
radio input "true"
click at [281, 216] on input "text" at bounding box center [341, 220] width 178 height 13
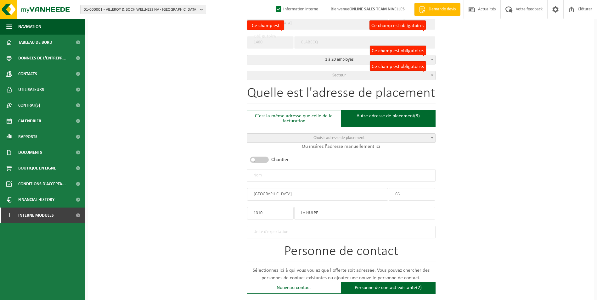
scroll to position [157, 0]
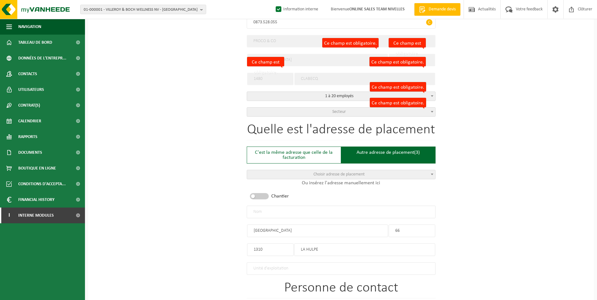
type input "CONTACT"
click at [319, 211] on input "text" at bounding box center [341, 212] width 189 height 13
type input "PROCO & CO-LA HULPE"
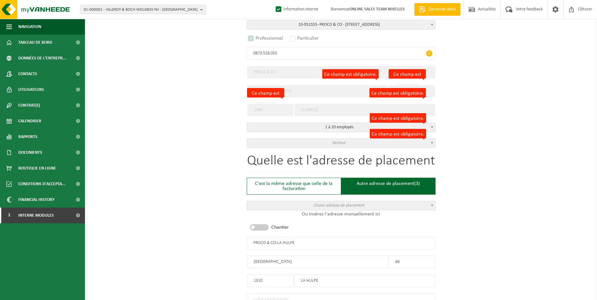
scroll to position [126, 0]
click at [337, 143] on span "Secteur" at bounding box center [339, 143] width 14 height 5
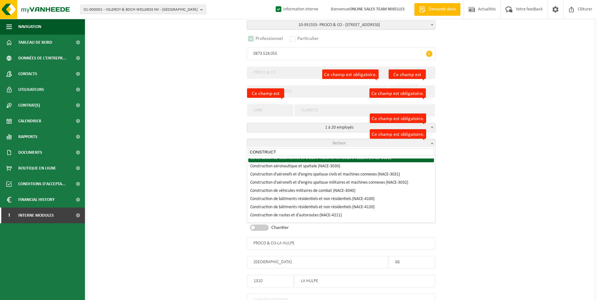
scroll to position [94, 0]
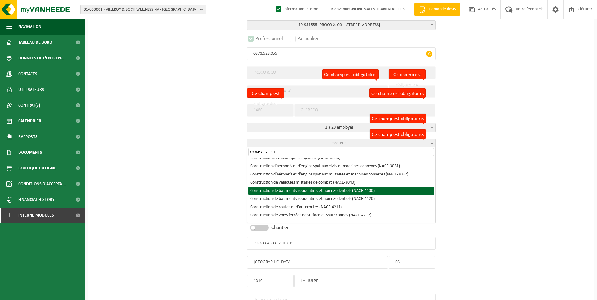
type input "CONSTRUCT"
select select "NACE_4100"
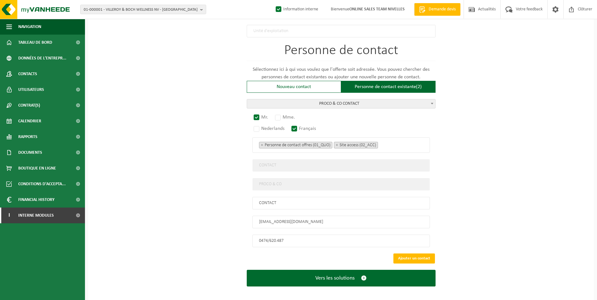
scroll to position [396, 0]
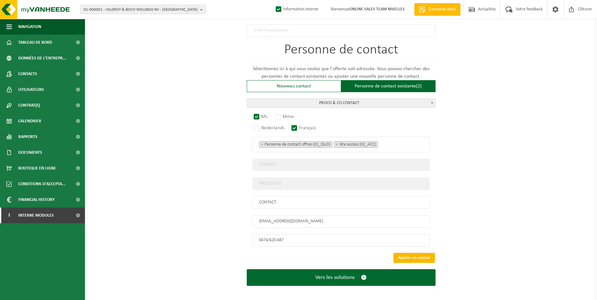
click at [418, 253] on button "Ajouter un contact" at bounding box center [414, 258] width 42 height 10
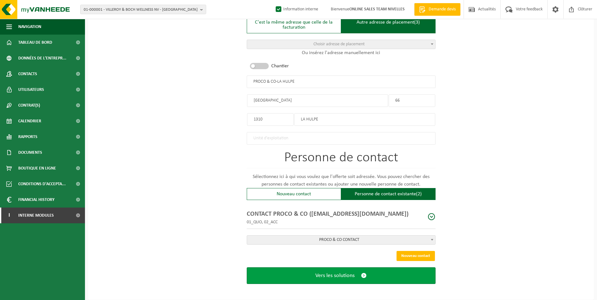
click at [354, 273] on span "Vers les solutions" at bounding box center [334, 276] width 39 height 7
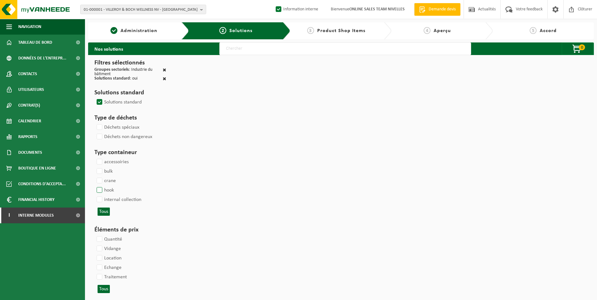
click at [100, 190] on label "hook" at bounding box center [104, 190] width 19 height 9
click at [94, 186] on input "hook" at bounding box center [94, 185] width 0 height 0
checkbox input "true"
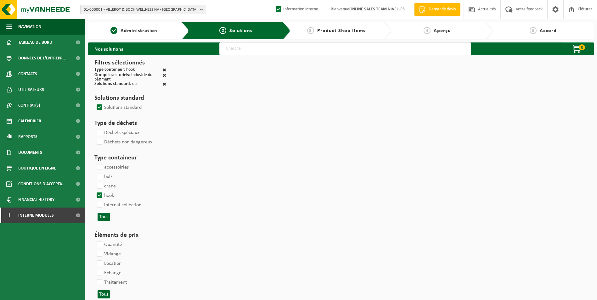
select select
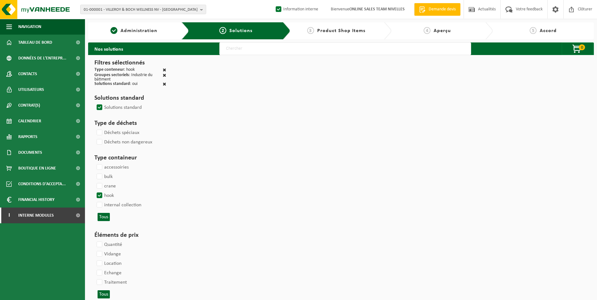
select select
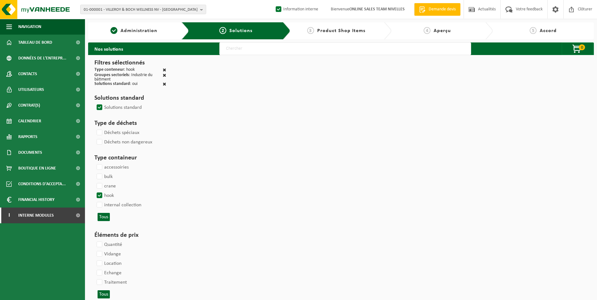
select select
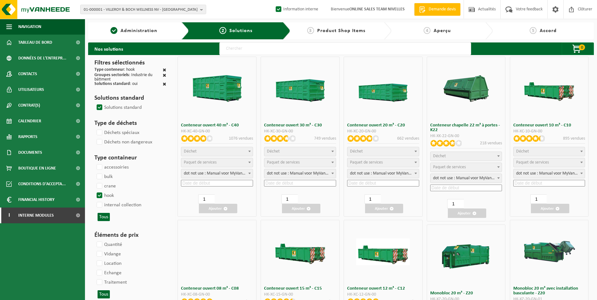
select select
select select "197"
select select
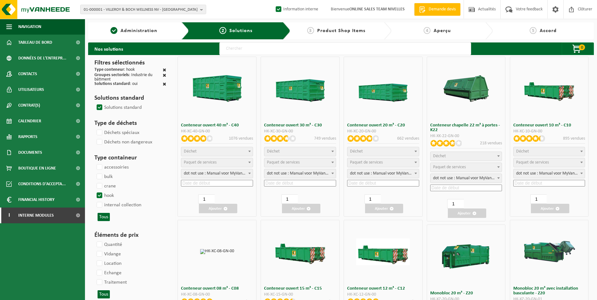
select select
select select "25"
select select
select select "197"
select select
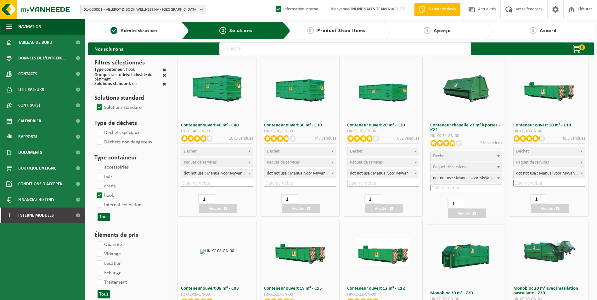
select select "8"
select select
select select "7"
select select
select select "7"
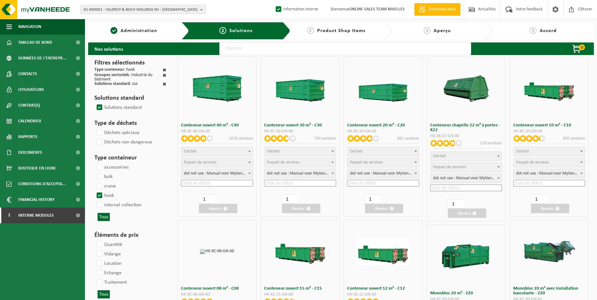
select select
select select "25"
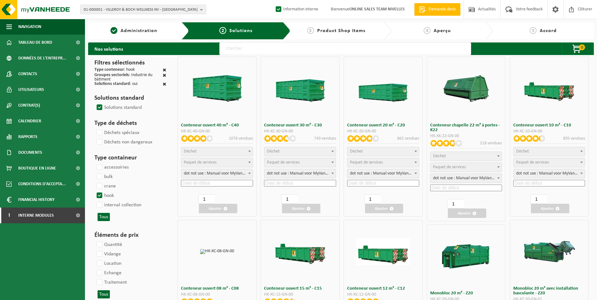
scroll to position [94, 0]
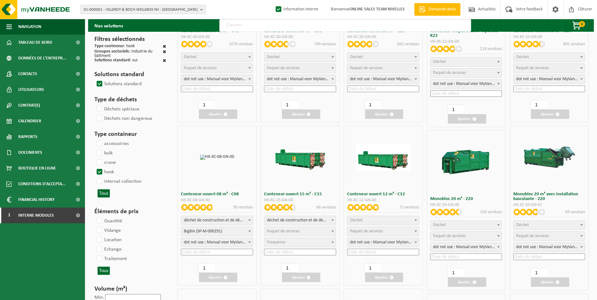
click at [239, 221] on span "déchet de construction et de démolition mélangé (inerte et non inerte)" at bounding box center [216, 220] width 71 height 9
select select
select select "197"
select select "25"
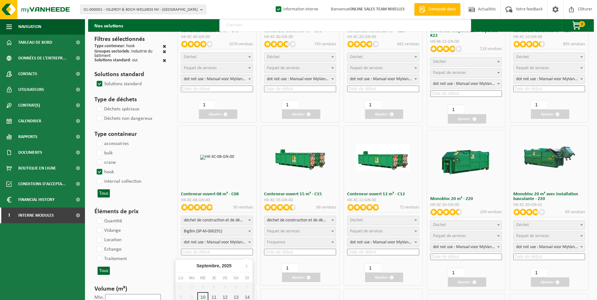
click at [209, 252] on input at bounding box center [217, 252] width 72 height 7
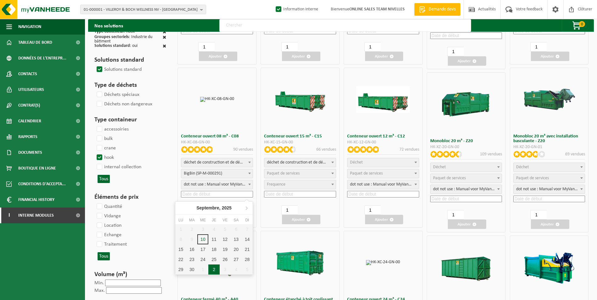
scroll to position [157, 0]
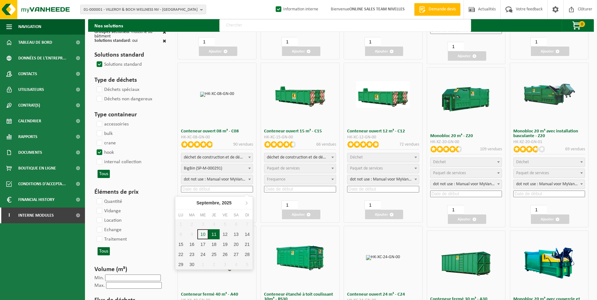
click at [213, 235] on div "11" at bounding box center [213, 234] width 11 height 10
type input "2025-09-11"
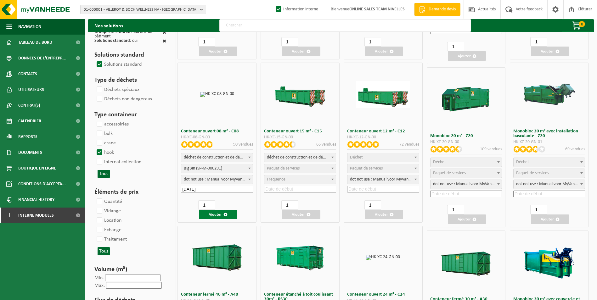
click at [217, 214] on button "Ajouter" at bounding box center [218, 214] width 38 height 9
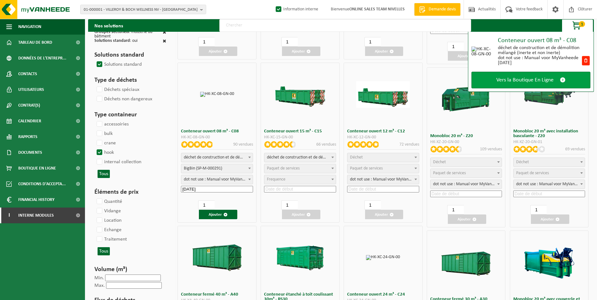
click at [540, 79] on span "Vers la Boutique En Ligne" at bounding box center [524, 80] width 57 height 7
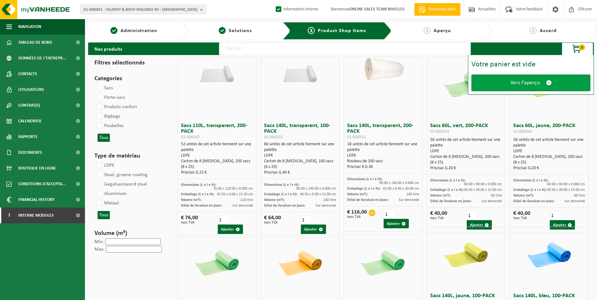
click at [533, 82] on span "Vers l'aperçu" at bounding box center [524, 83] width 29 height 7
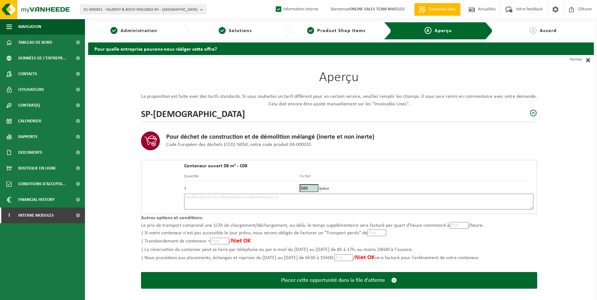
click at [391, 203] on textarea at bounding box center [358, 202] width 349 height 16
type textarea "p"
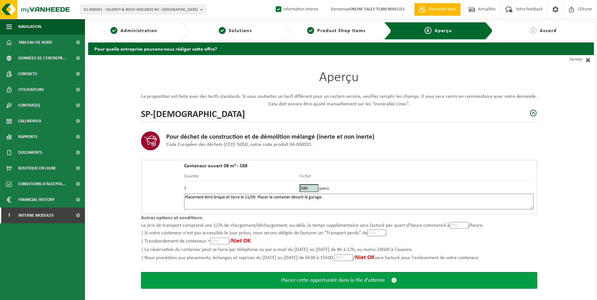
type textarea "Placement 8m3 brique et terre le 11/09. Placer le container devant le garage."
click at [288, 278] on span "Placez cette opportunité dans la file d'attente" at bounding box center [333, 280] width 104 height 7
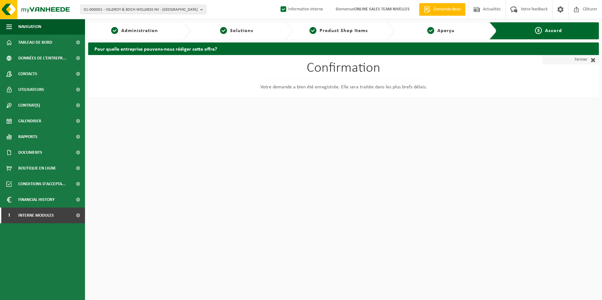
click at [592, 59] on span at bounding box center [591, 60] width 8 height 6
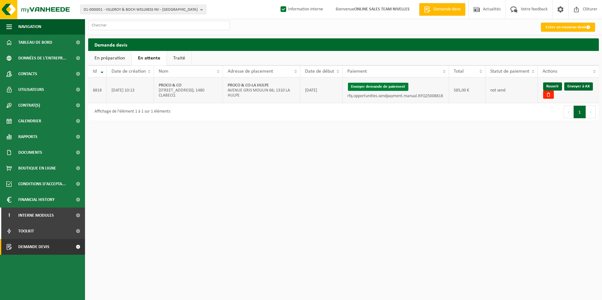
click at [370, 87] on button "Envoyer demande de paiement" at bounding box center [378, 87] width 60 height 8
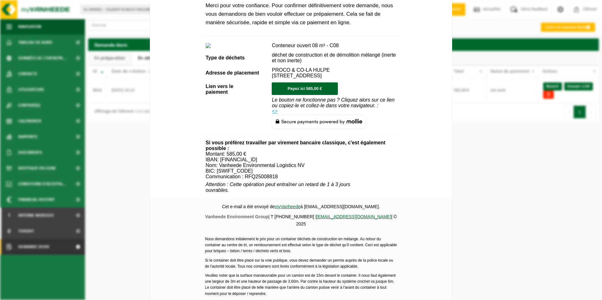
scroll to position [215, 0]
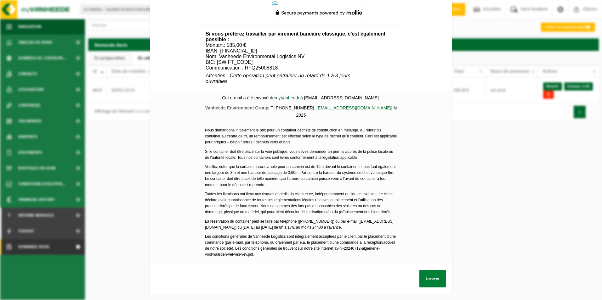
click at [427, 276] on button "Envoyer" at bounding box center [432, 279] width 26 height 18
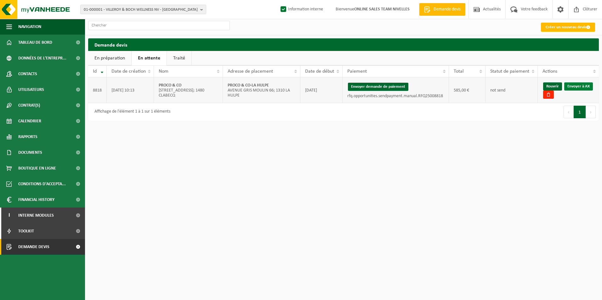
click at [583, 86] on link "Envoyer à AX" at bounding box center [578, 86] width 29 height 8
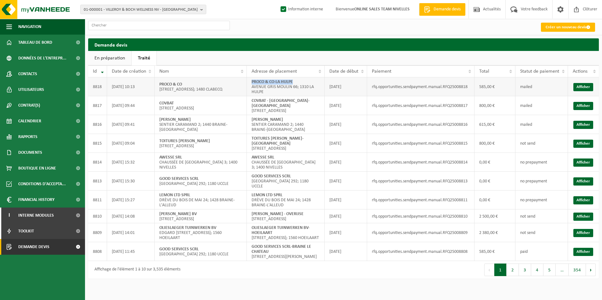
drag, startPoint x: 251, startPoint y: 81, endPoint x: 305, endPoint y: 82, distance: 53.8
click at [305, 82] on td "PROCO & CO-LA HULPE [STREET_ADDRESS]" at bounding box center [286, 86] width 78 height 19
copy strong "PROCO & CO-LA HULPE"
click at [113, 24] on input "text" at bounding box center [159, 25] width 142 height 9
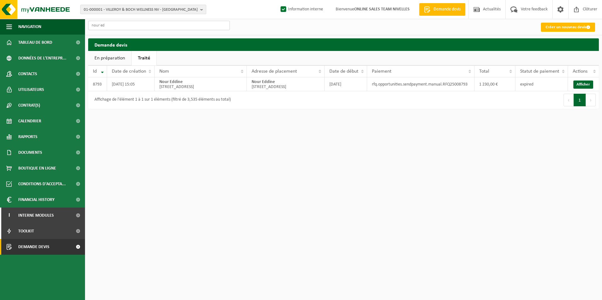
type input "nour ed"
click at [109, 9] on span "01-000001 - VILLEROY & BOCH WELLNESS NV - [GEOGRAPHIC_DATA]" at bounding box center [141, 9] width 114 height 9
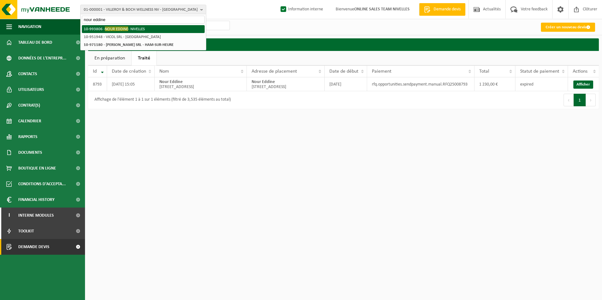
type input "nour eddine"
click at [116, 29] on span "NOUR EDDINE" at bounding box center [116, 28] width 23 height 5
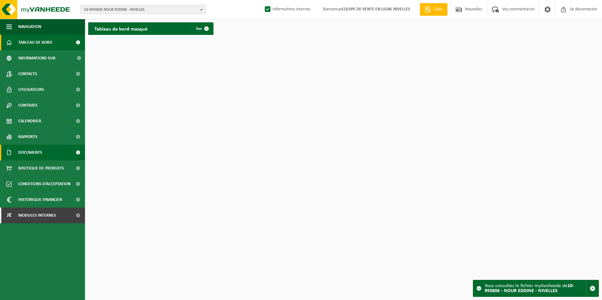
click at [19, 154] on span "Documents" at bounding box center [30, 153] width 24 height 16
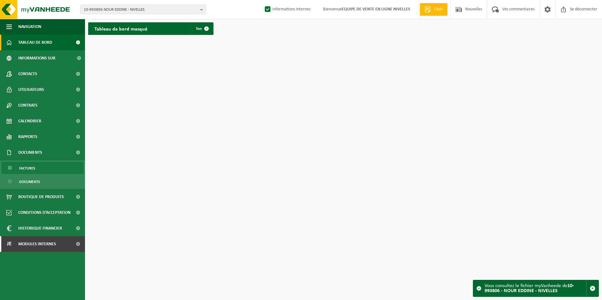
click at [21, 168] on span "Factures" at bounding box center [27, 168] width 16 height 12
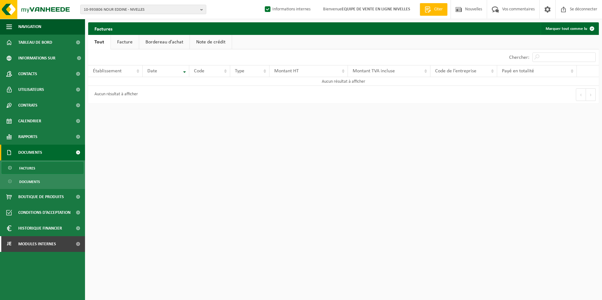
click at [123, 42] on link "Facture" at bounding box center [125, 42] width 28 height 14
